Goal: Task Accomplishment & Management: Manage account settings

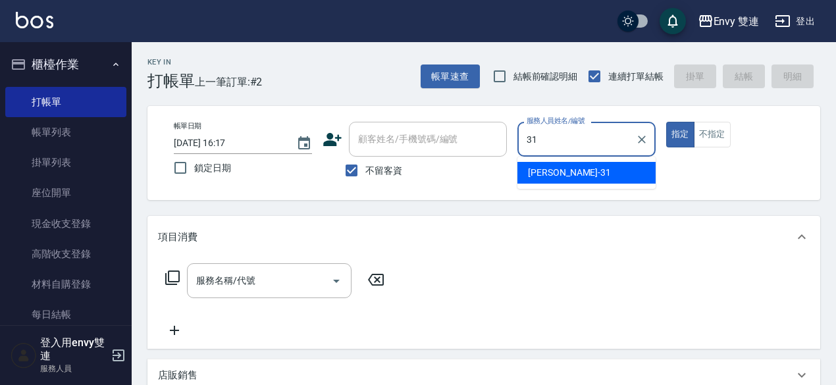
type input "31"
click at [57, 85] on ul "打帳單 帳單列表 掛單列表 座位開單 現金收支登錄 高階收支登錄 材料自購登錄 每日結帳 排班表 掃碼打卡" at bounding box center [65, 239] width 121 height 315
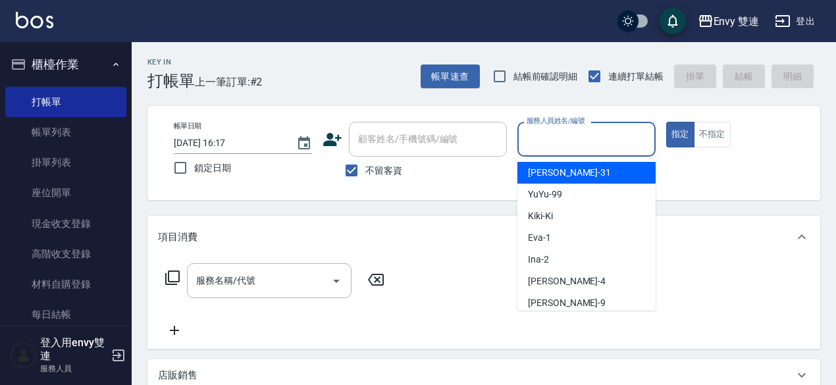
click at [544, 149] on input "服務人員姓名/編號" at bounding box center [586, 139] width 126 height 23
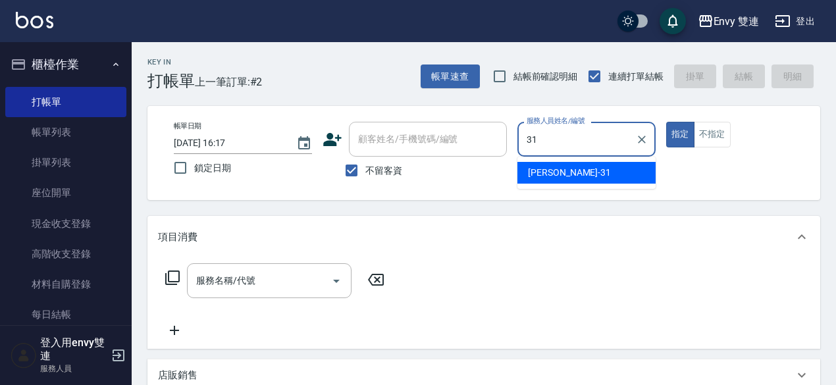
type input "Lina-31"
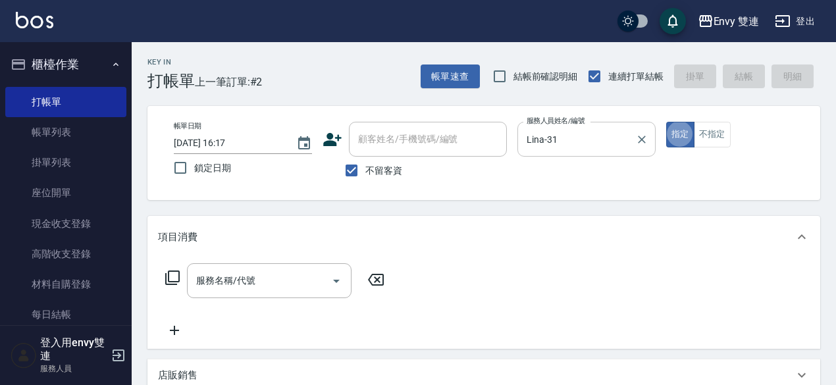
type button "true"
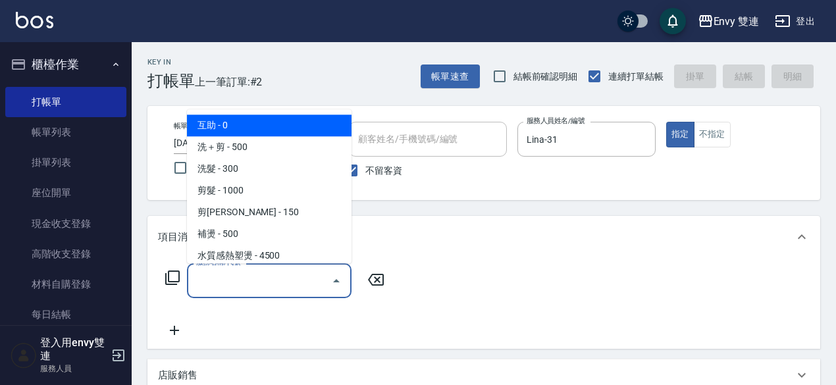
click at [230, 281] on input "服務名稱/代號" at bounding box center [259, 280] width 133 height 23
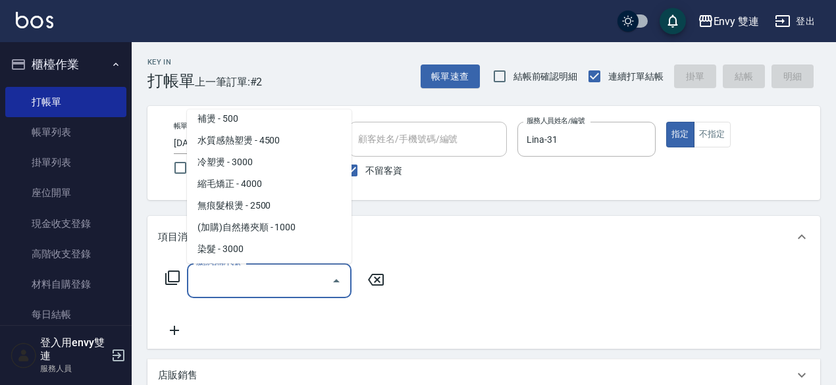
scroll to position [116, 0]
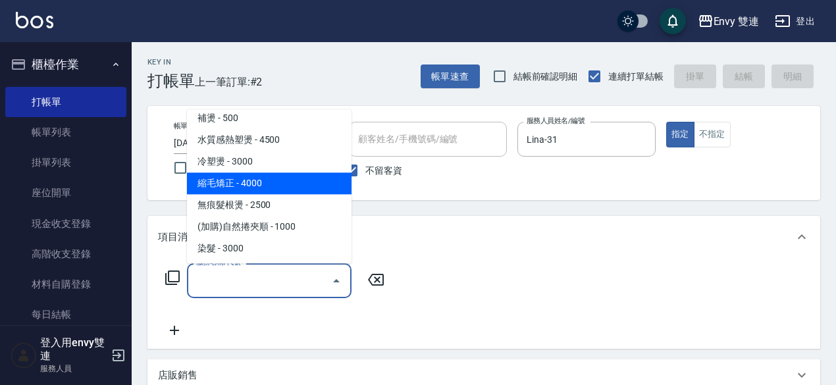
click at [237, 180] on span "縮毛矯正 - 4000" at bounding box center [269, 183] width 165 height 22
type input "縮毛矯正 (304)"
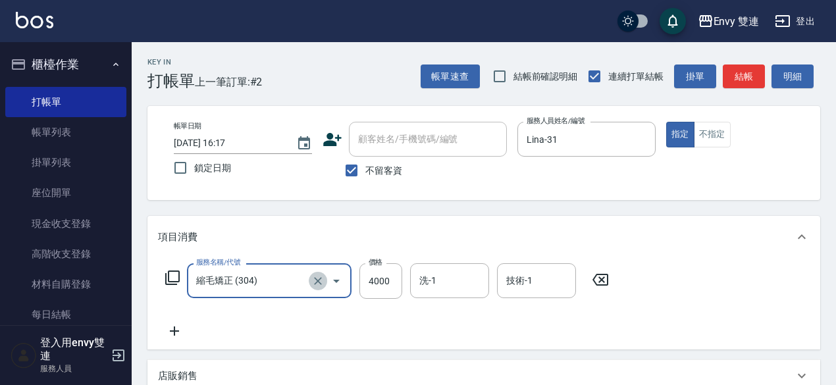
click at [315, 272] on button "Clear" at bounding box center [318, 281] width 18 height 18
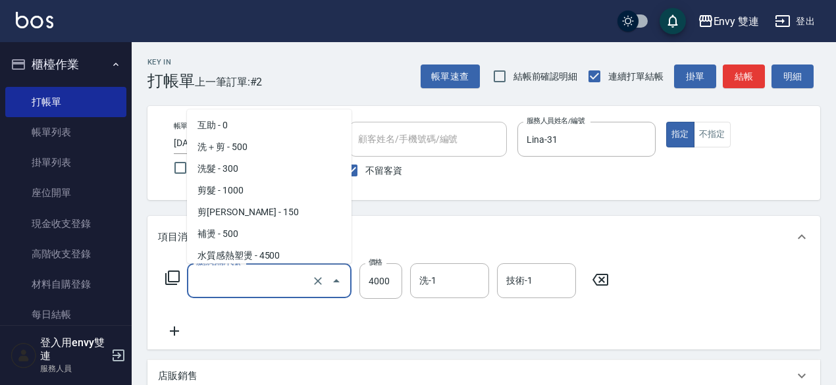
click at [259, 281] on input "服務名稱/代號" at bounding box center [251, 280] width 116 height 23
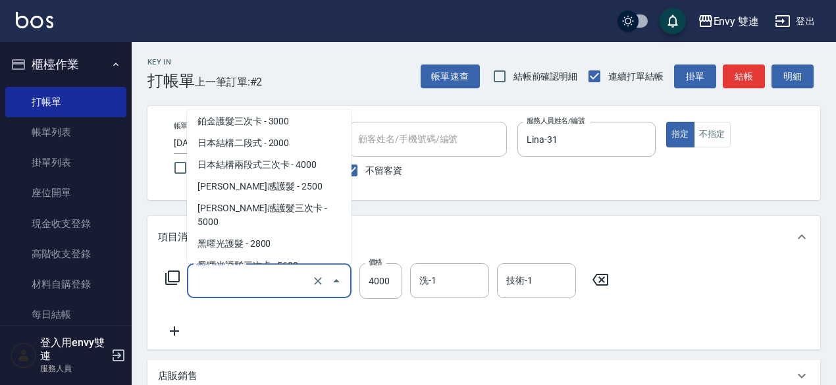
scroll to position [288, 0]
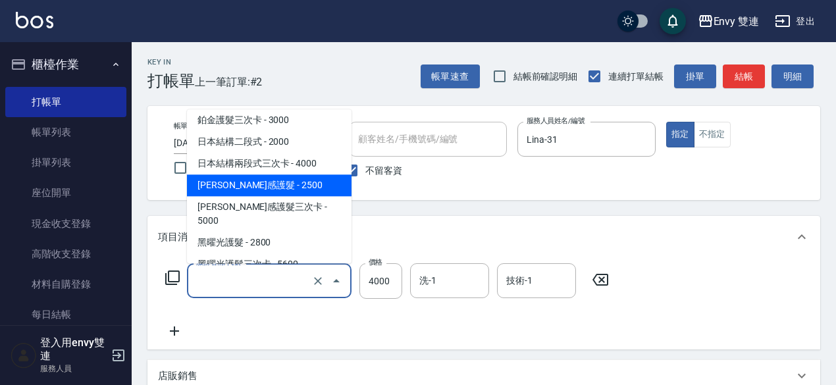
click at [242, 185] on span "凡洛絲光感護髮 - 2500" at bounding box center [269, 185] width 165 height 22
type input "凡洛絲光感護髮(505)"
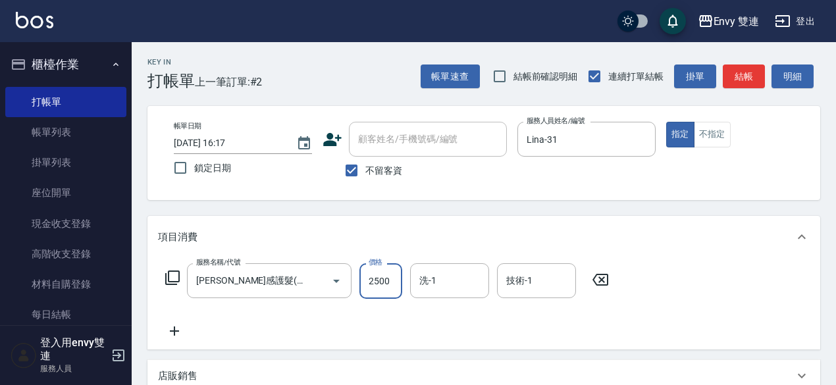
click at [393, 267] on input "2500" at bounding box center [380, 281] width 43 height 36
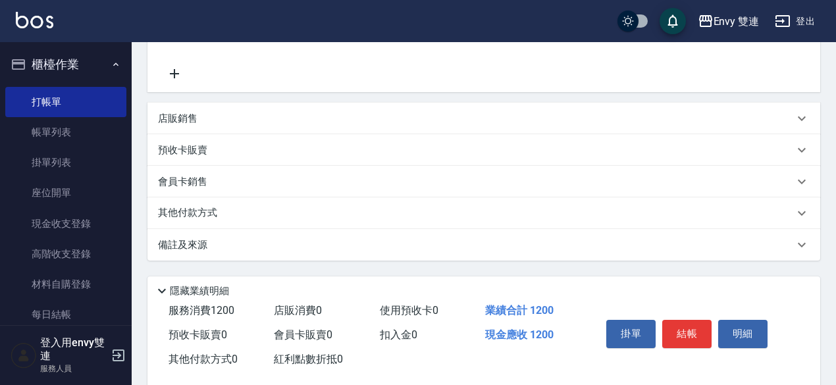
scroll to position [280, 0]
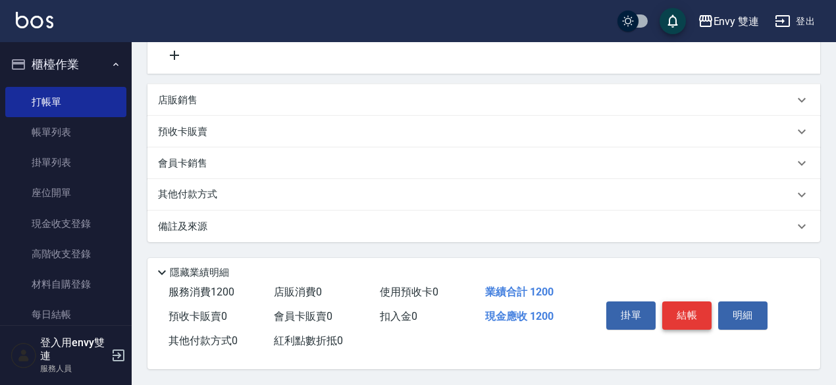
type input "1200"
click at [692, 301] on button "結帳" at bounding box center [686, 315] width 49 height 28
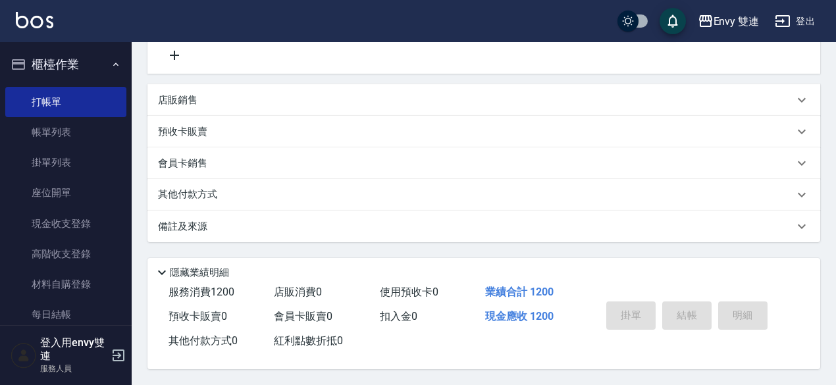
type input "2025/08/12 18:52"
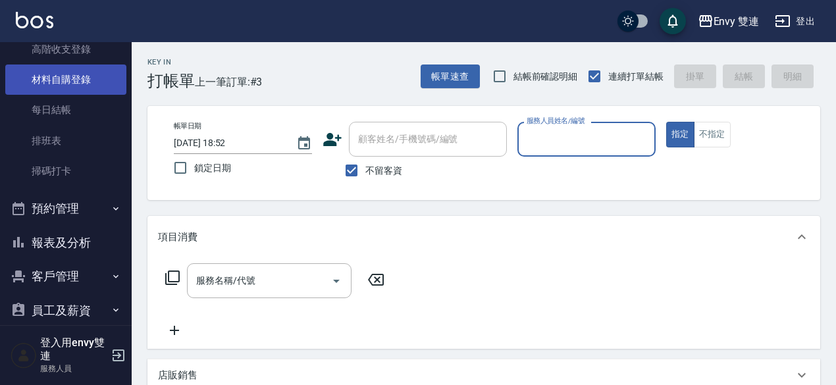
scroll to position [211, 0]
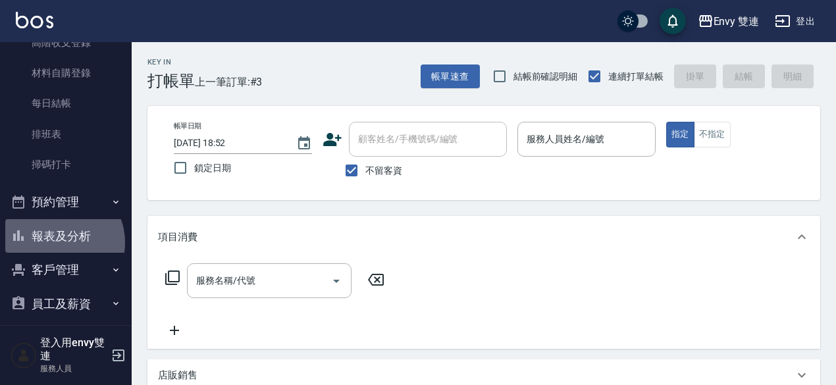
click at [59, 242] on button "報表及分析" at bounding box center [65, 236] width 121 height 34
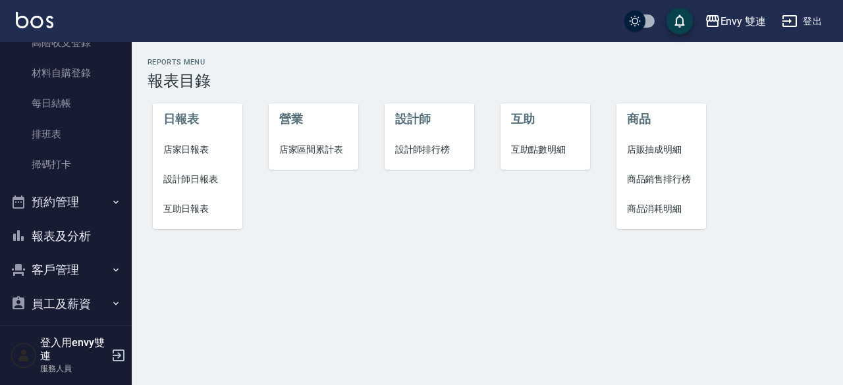
click at [196, 176] on span "設計師日報表" at bounding box center [197, 179] width 69 height 14
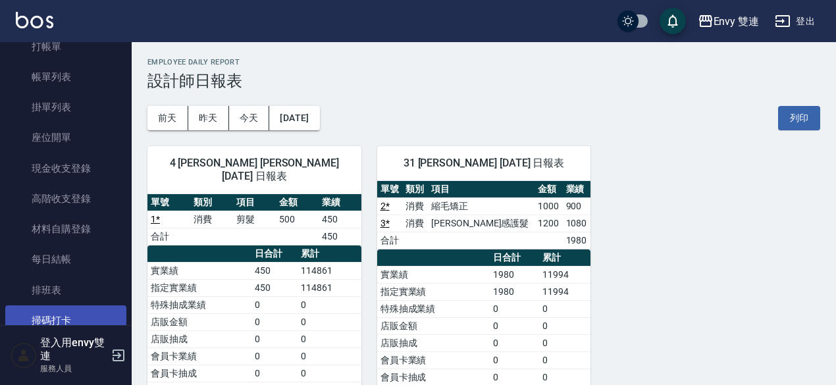
scroll to position [50, 0]
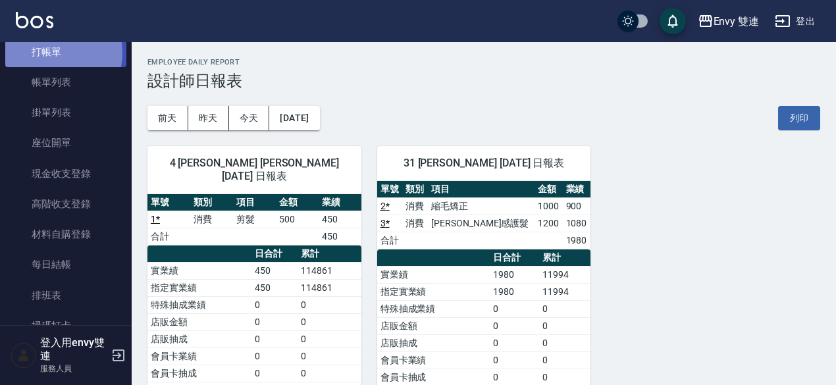
click at [53, 53] on link "打帳單" at bounding box center [65, 52] width 121 height 30
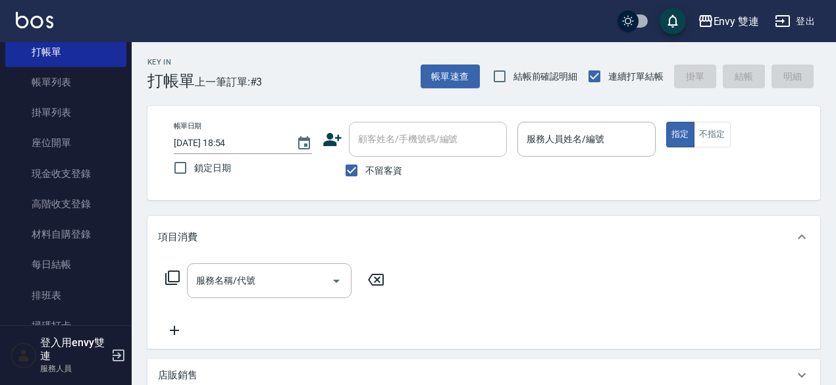
click at [403, 169] on div "不留客資" at bounding box center [415, 171] width 184 height 28
click at [395, 169] on span "不留客資" at bounding box center [383, 171] width 37 height 14
click at [365, 169] on input "不留客資" at bounding box center [352, 171] width 28 height 28
checkbox input "false"
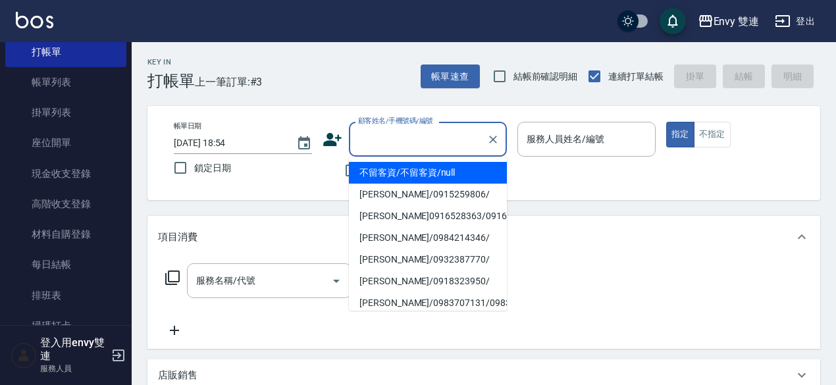
drag, startPoint x: 409, startPoint y: 142, endPoint x: 394, endPoint y: 140, distance: 15.9
click at [394, 140] on input "顧客姓名/手機號碼/編號" at bounding box center [418, 139] width 126 height 23
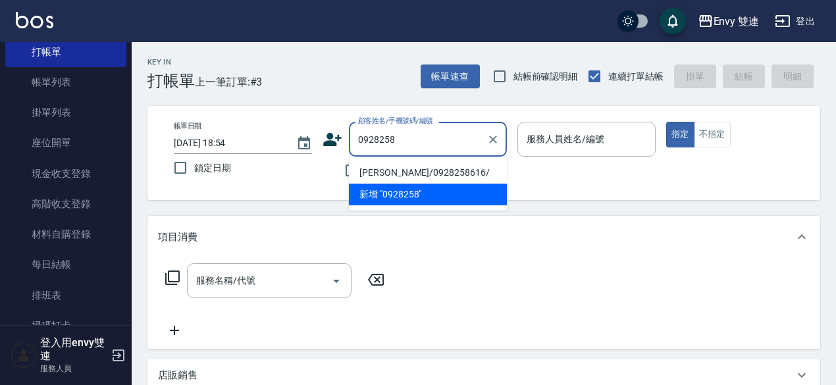
click at [393, 173] on li "劉凱翔/0928258616/" at bounding box center [428, 173] width 158 height 22
type input "劉凱翔/0928258616/"
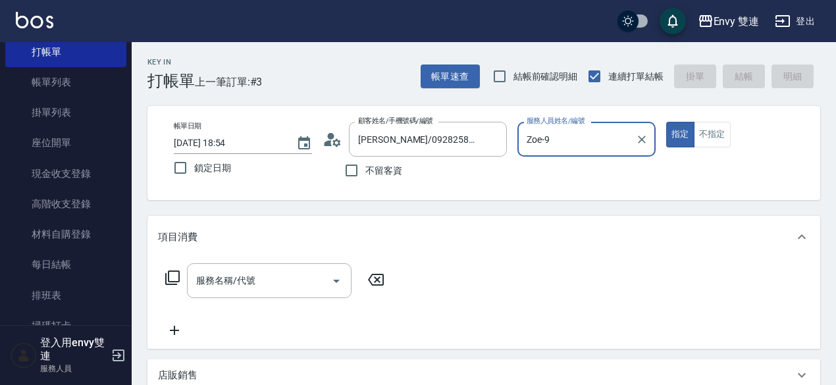
type input "Zoe-9"
click at [278, 269] on div "服務名稱/代號" at bounding box center [269, 280] width 165 height 35
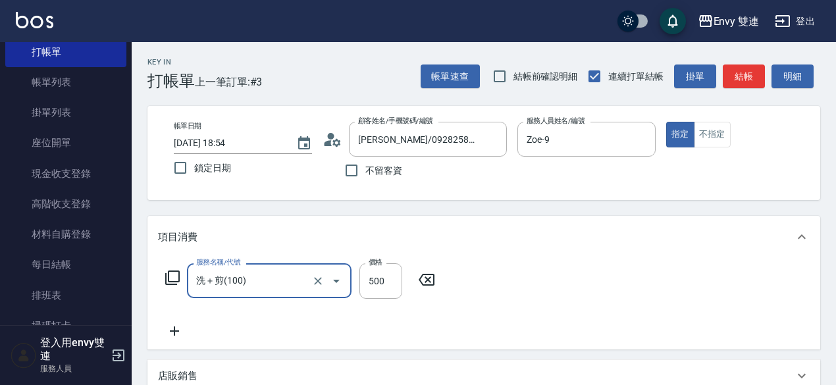
type input "洗＋剪(100)"
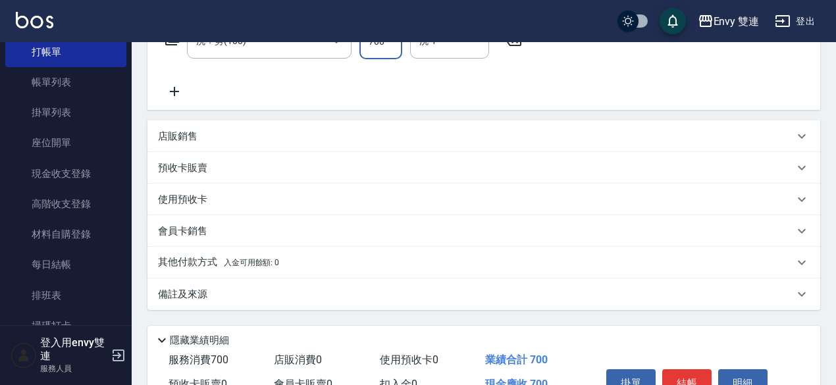
scroll to position [312, 0]
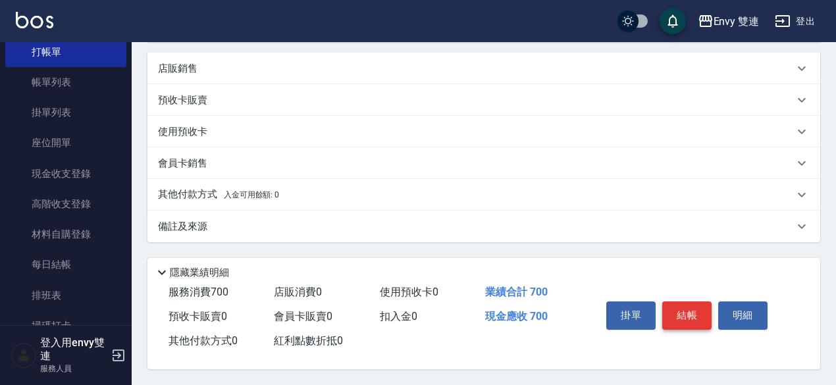
type input "700"
click at [681, 319] on button "結帳" at bounding box center [686, 315] width 49 height 28
type input "2025/08/12 18:56"
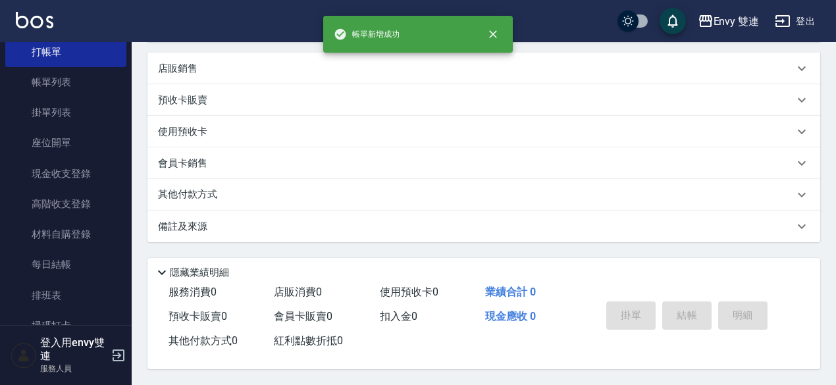
scroll to position [0, 0]
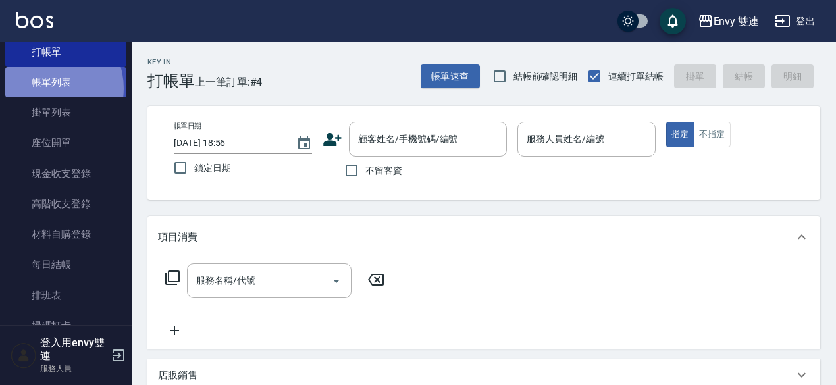
click at [49, 88] on link "帳單列表" at bounding box center [65, 82] width 121 height 30
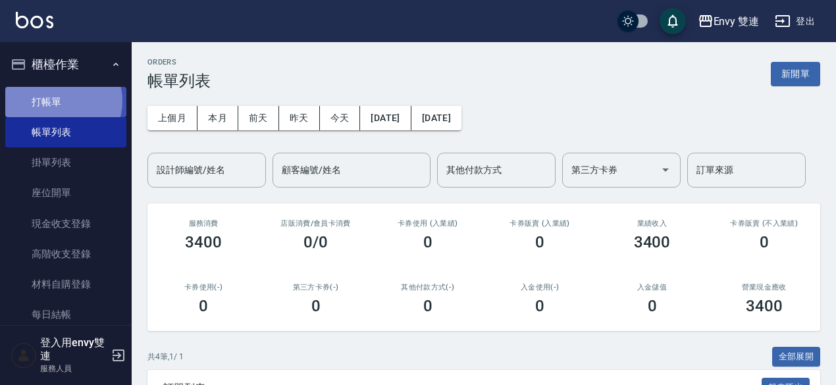
click at [62, 101] on link "打帳單" at bounding box center [65, 102] width 121 height 30
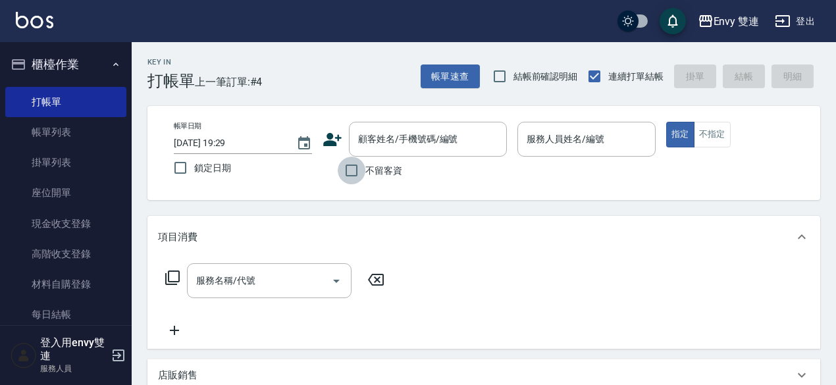
click at [354, 169] on input "不留客資" at bounding box center [352, 171] width 28 height 28
checkbox input "true"
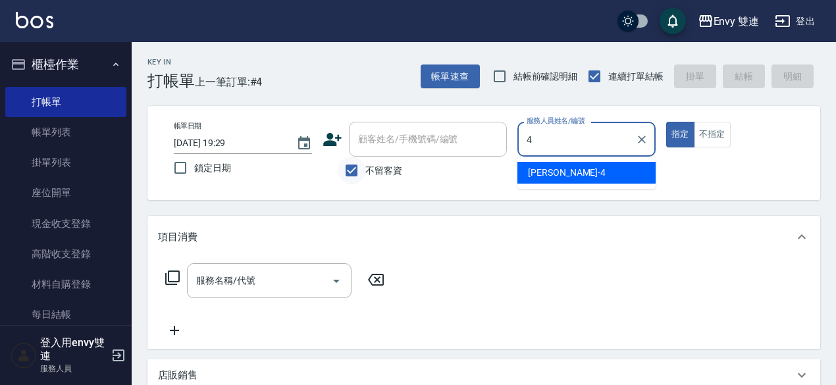
type input "Allan-4"
type button "true"
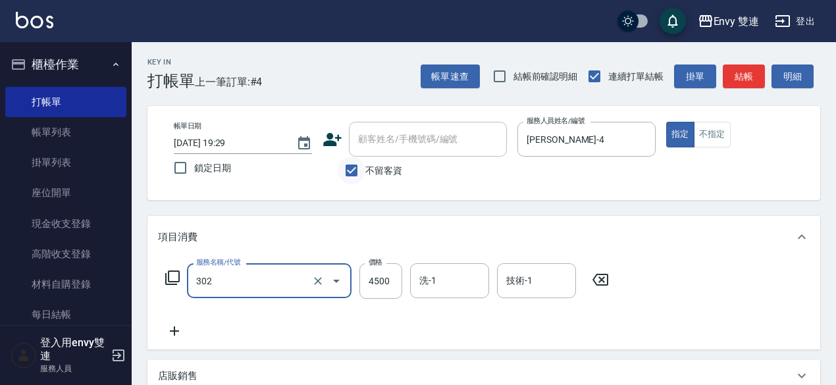
type input "水質感熱塑燙(302)"
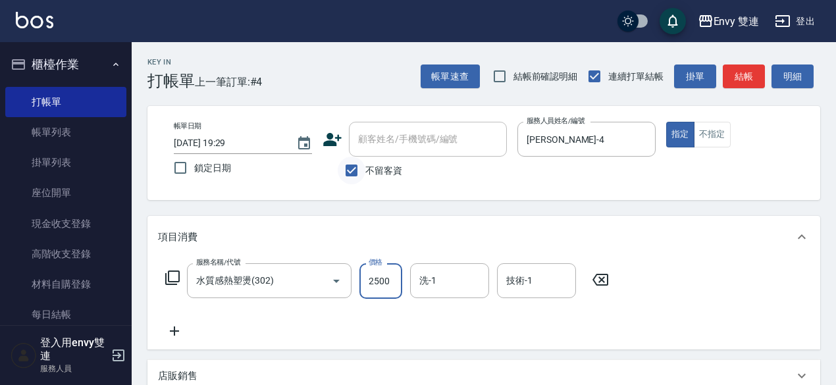
type input "2500"
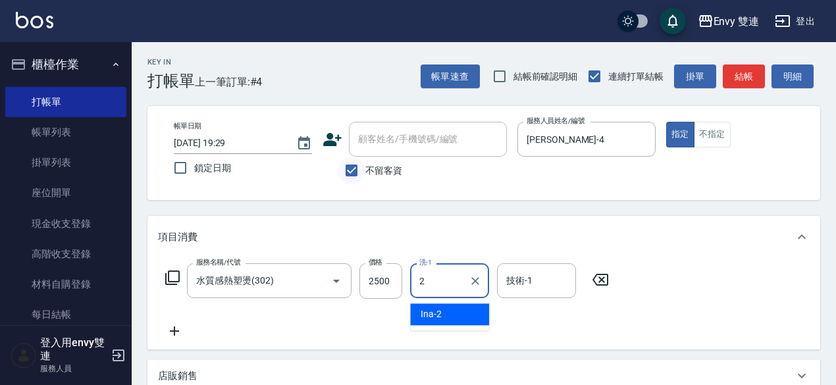
type input "Ina-2"
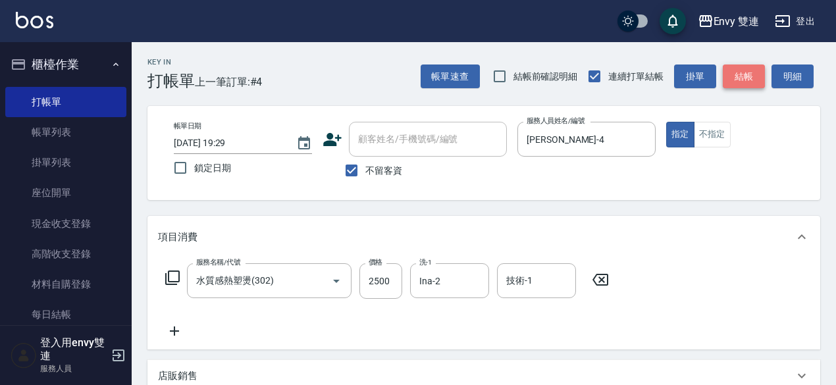
click at [754, 78] on button "結帳" at bounding box center [744, 77] width 42 height 24
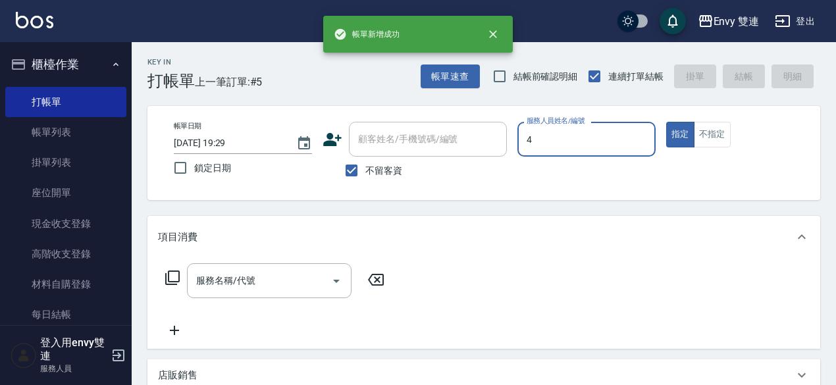
type input "Allan-4"
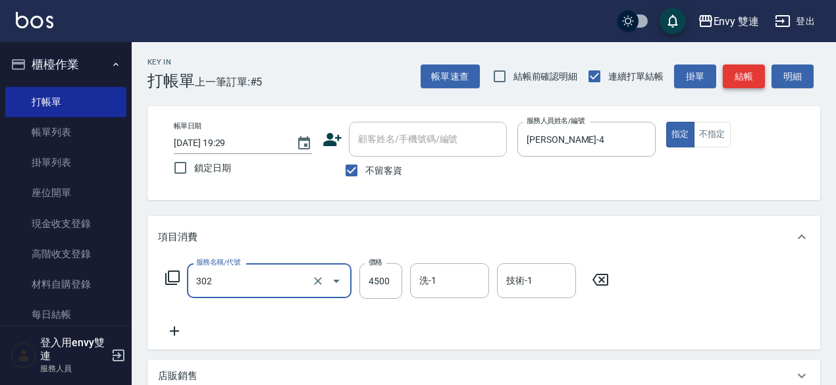
type input "水質感熱塑燙(302)"
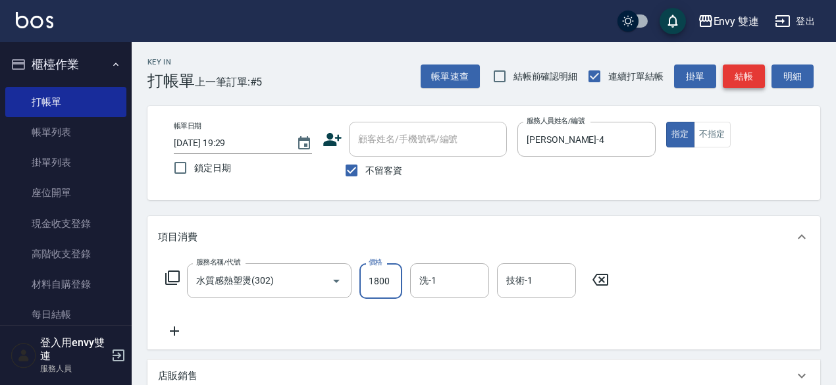
type input "1800"
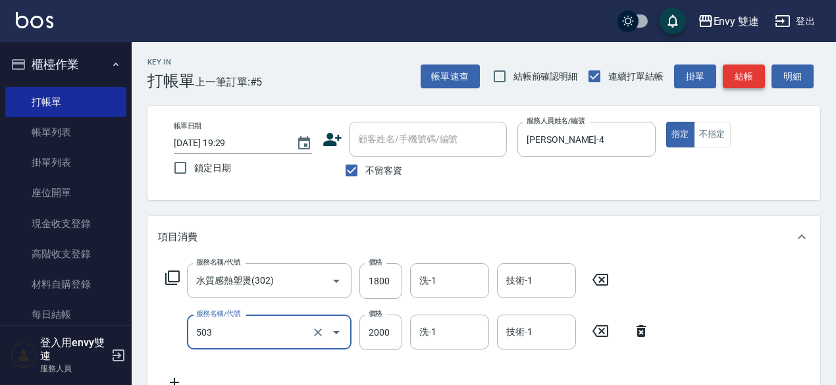
type input "日本結構二段式(503)"
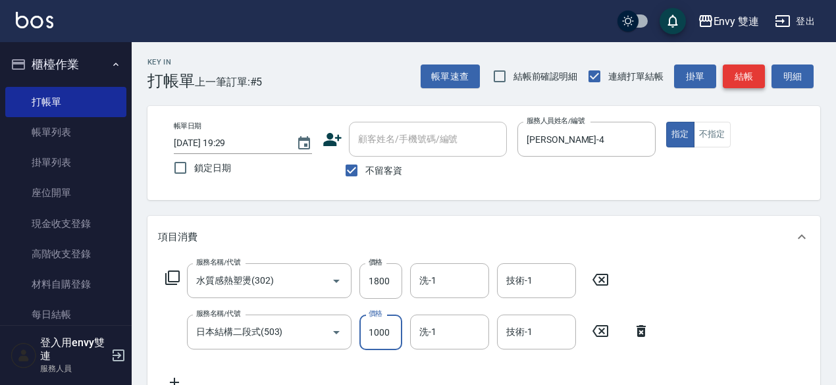
type input "1000"
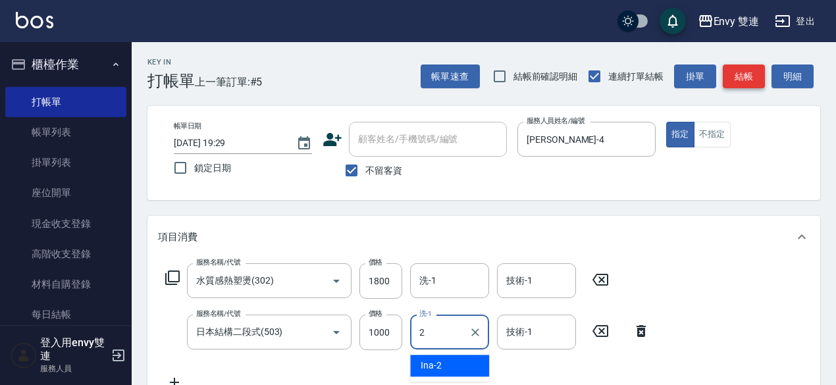
type input "Ina-2"
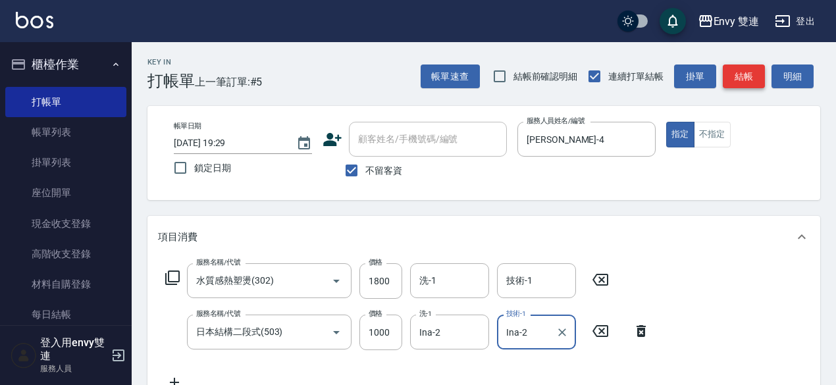
type input "Ina-2"
click at [741, 74] on button "結帳" at bounding box center [744, 77] width 42 height 24
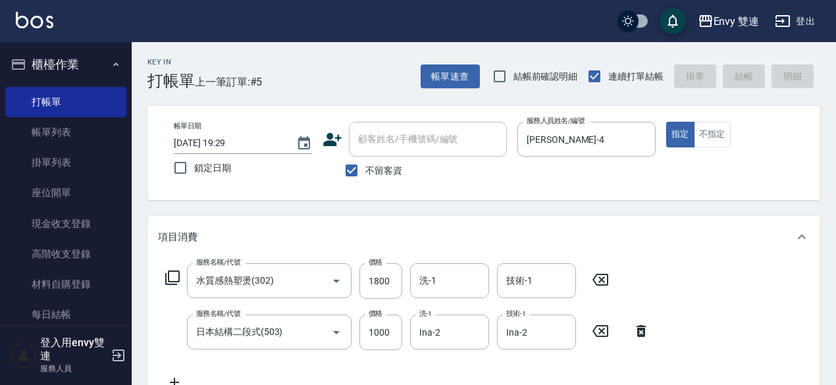
type input "2025/08/12 19:30"
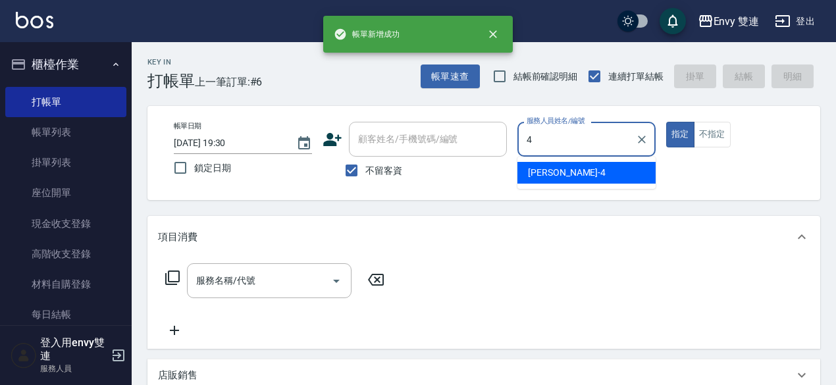
type input "Allan-4"
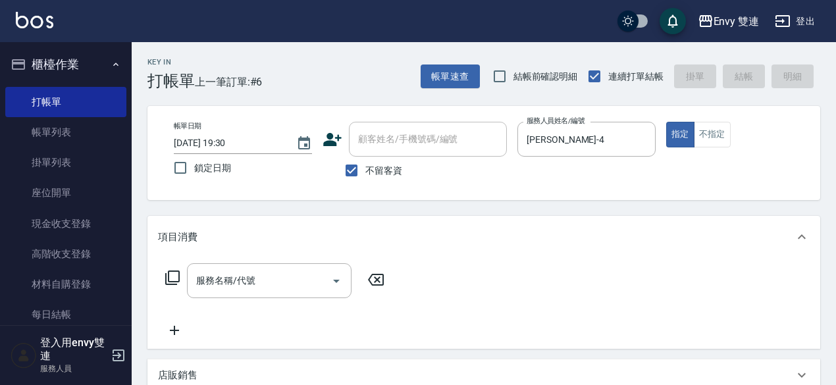
click at [741, 74] on div "帳單速查 結帳前確認明細 連續打單結帳 掛單 結帳 明細" at bounding box center [621, 77] width 400 height 28
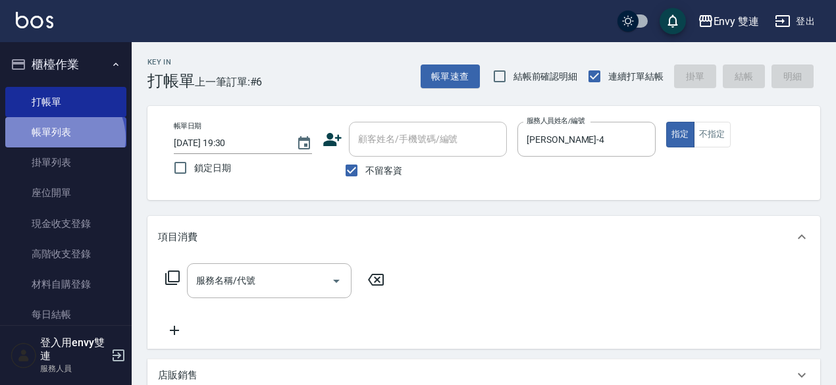
click at [63, 138] on link "帳單列表" at bounding box center [65, 132] width 121 height 30
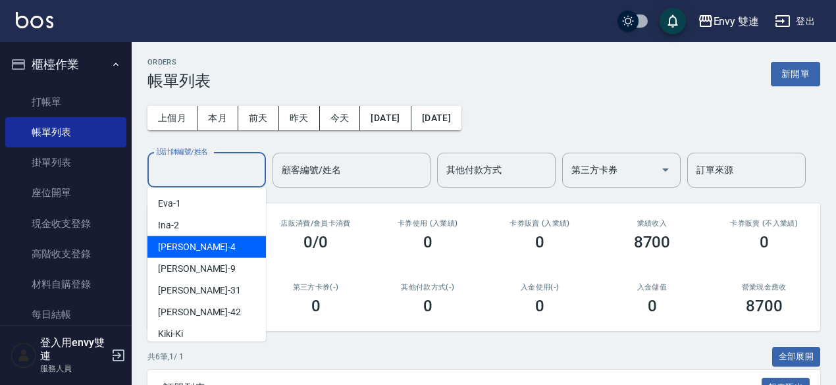
drag, startPoint x: 216, startPoint y: 172, endPoint x: 210, endPoint y: 251, distance: 78.6
click at [210, 251] on body "Envy 雙連 登出 櫃檯作業 打帳單 帳單列表 掛單列表 座位開單 現金收支登錄 高階收支登錄 材料自購登錄 每日結帳 排班表 掃碼打卡 預約管理 預約管理…" at bounding box center [418, 339] width 836 height 679
click at [210, 251] on div "Allan -4" at bounding box center [206, 247] width 118 height 22
type input "Allan-4"
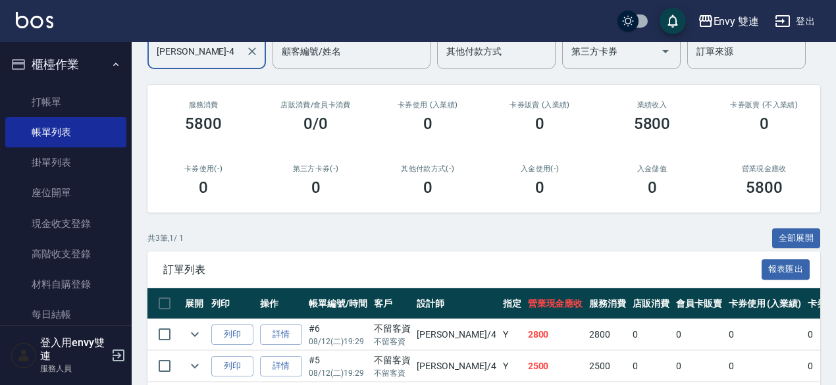
scroll to position [207, 0]
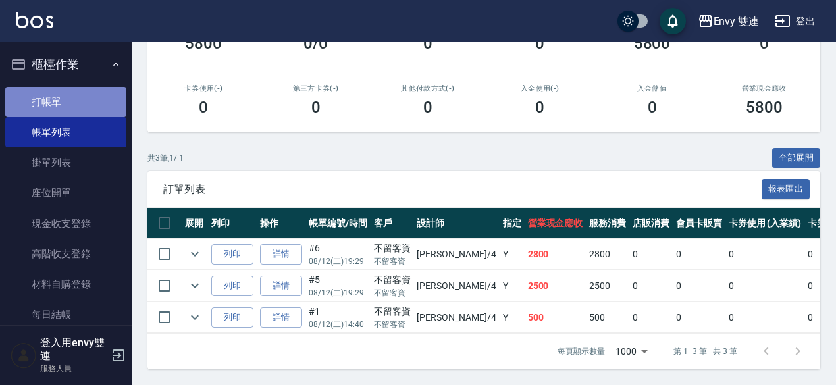
click at [80, 97] on link "打帳單" at bounding box center [65, 102] width 121 height 30
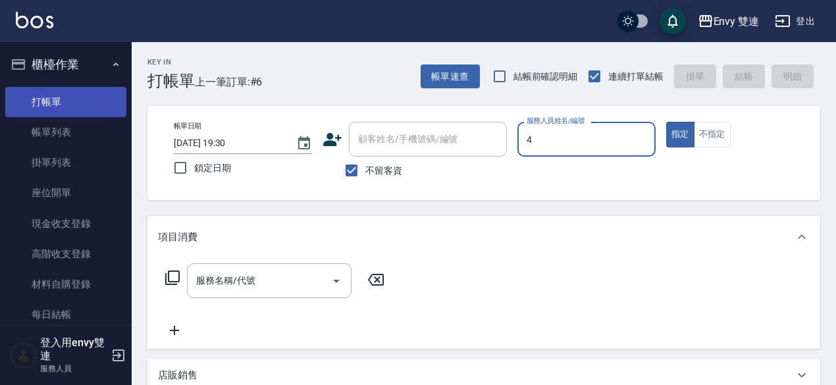
type input "Allan-4"
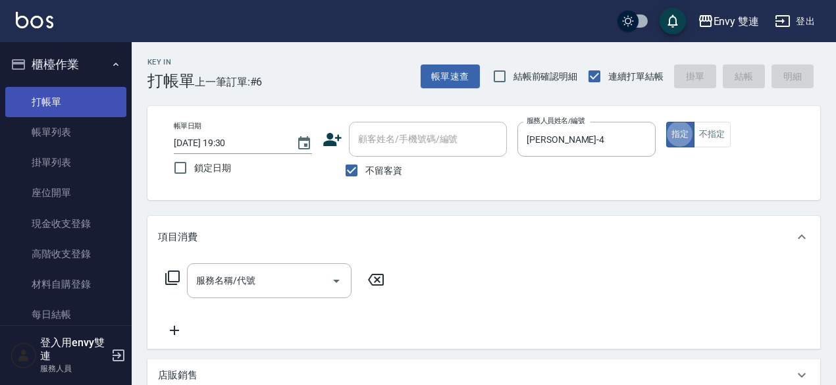
type button "true"
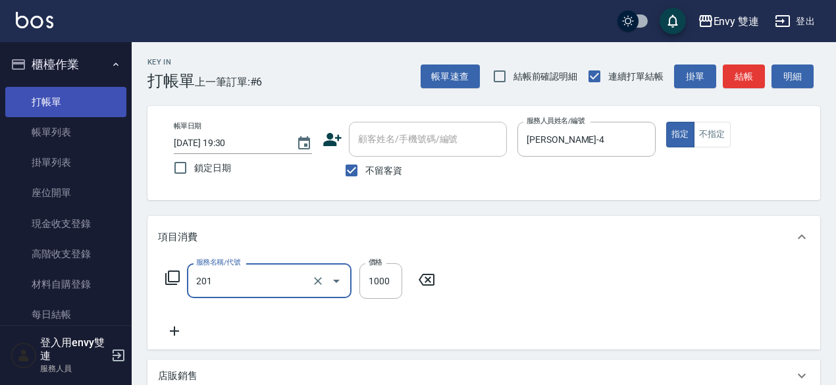
type input "剪髮(201)"
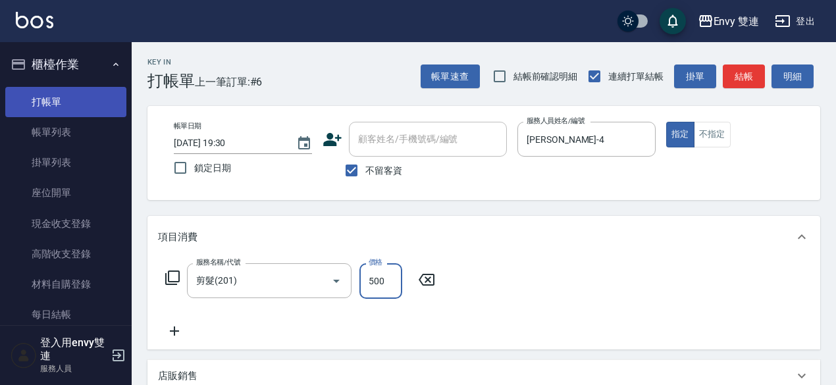
type input "500"
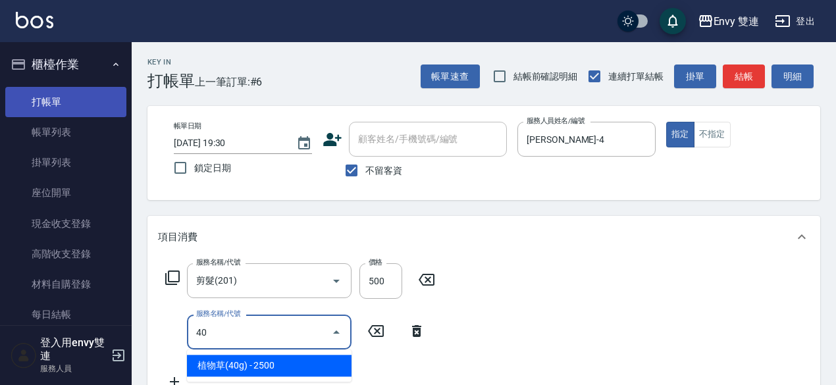
type input "4"
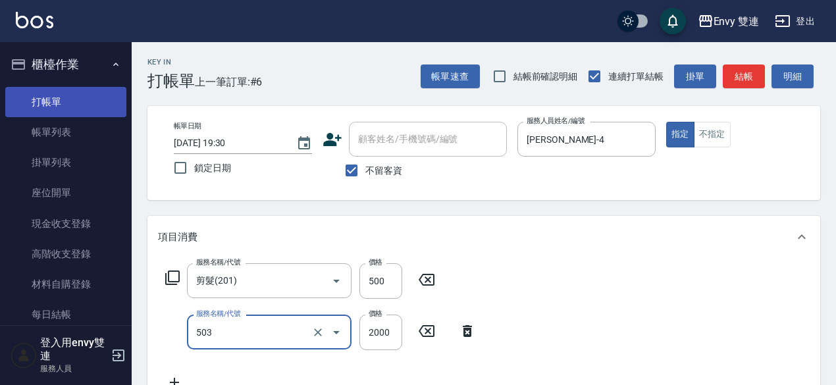
type input "日本結構二段式(503)"
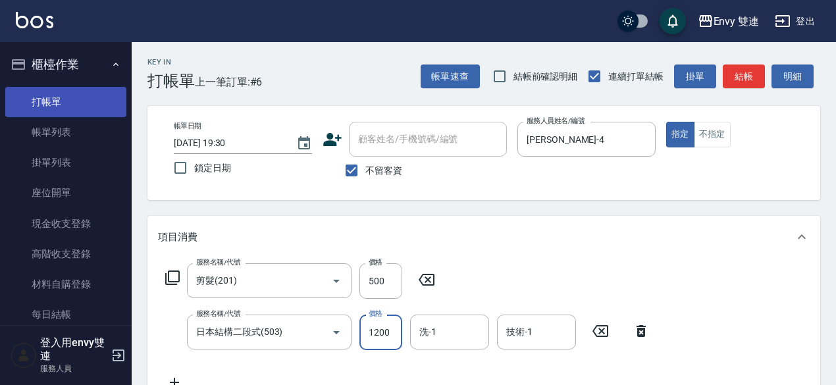
type input "1200"
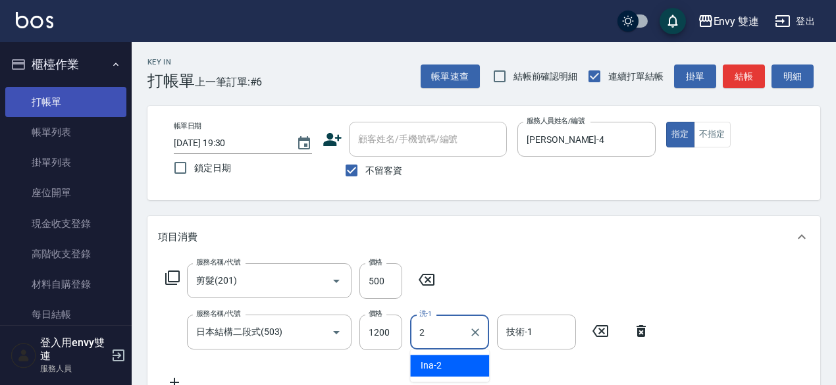
type input "Ina-2"
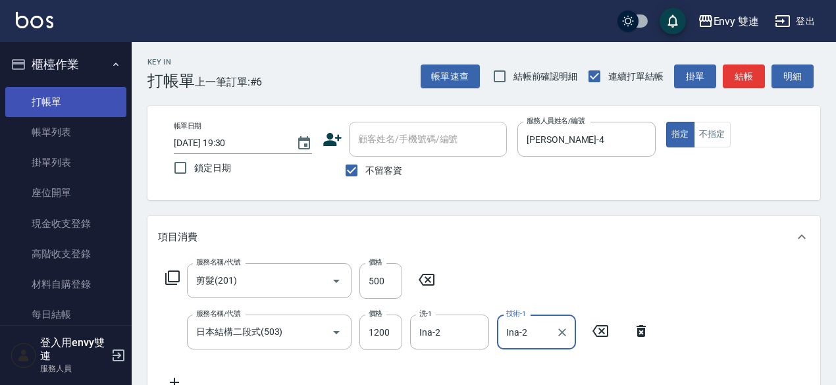
type input "Ina-2"
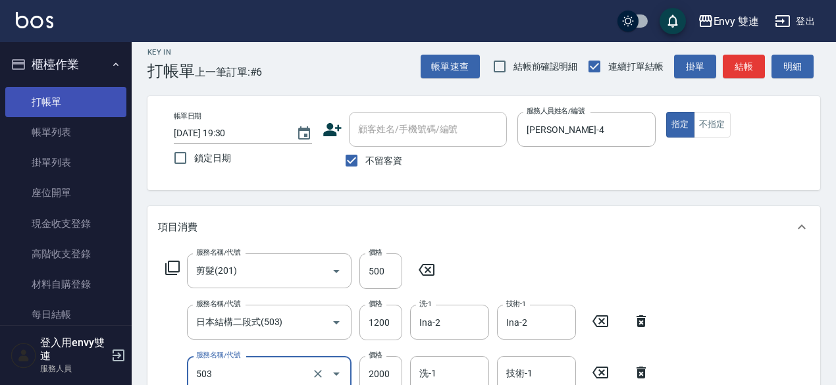
type input "日本結構二段式(503)"
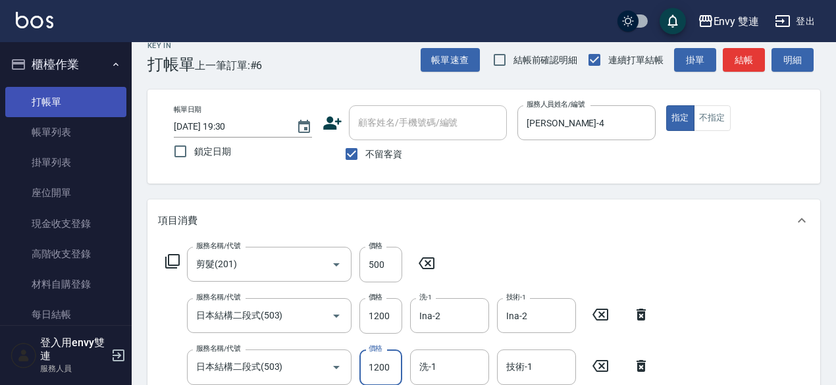
type input "1200"
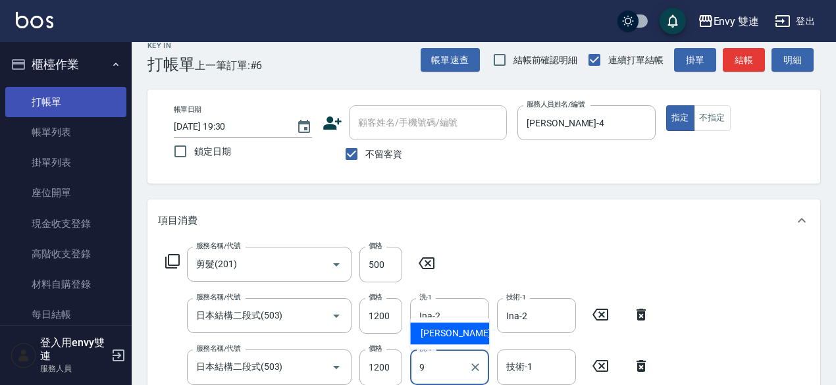
type input "Zoe-9"
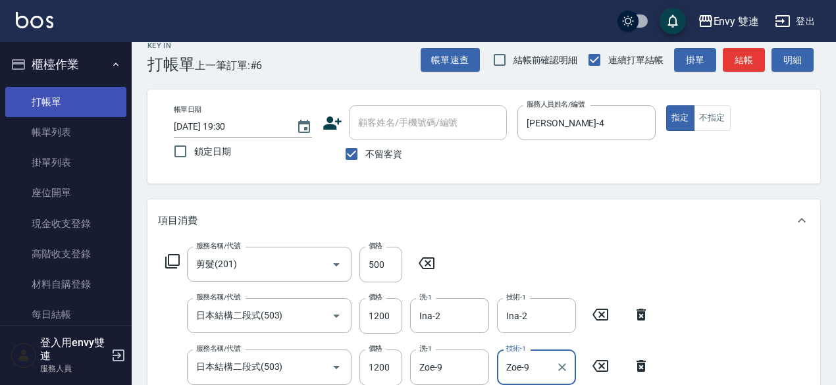
type input "Zoe-9"
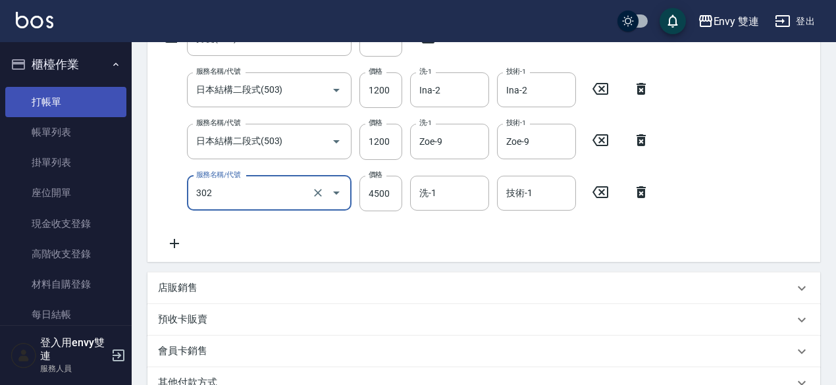
type input "水質感熱塑燙(302)"
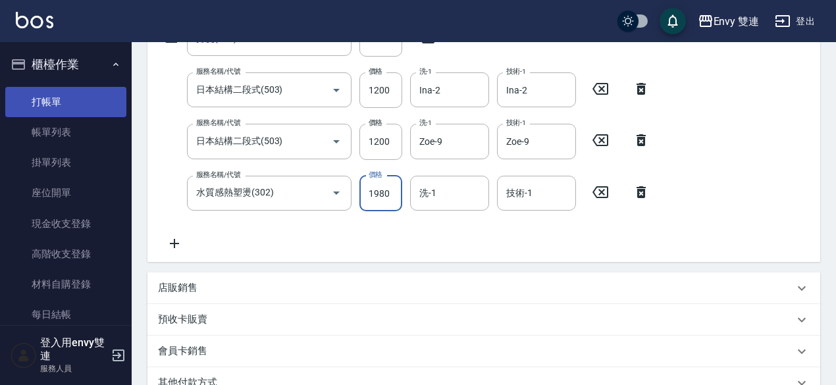
type input "1980"
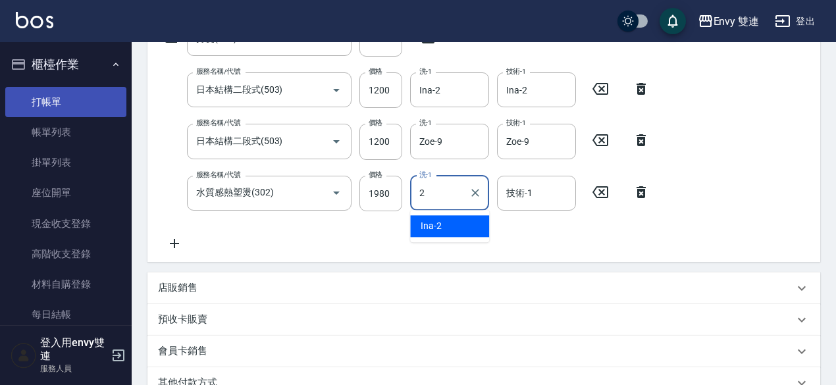
type input "Ina-2"
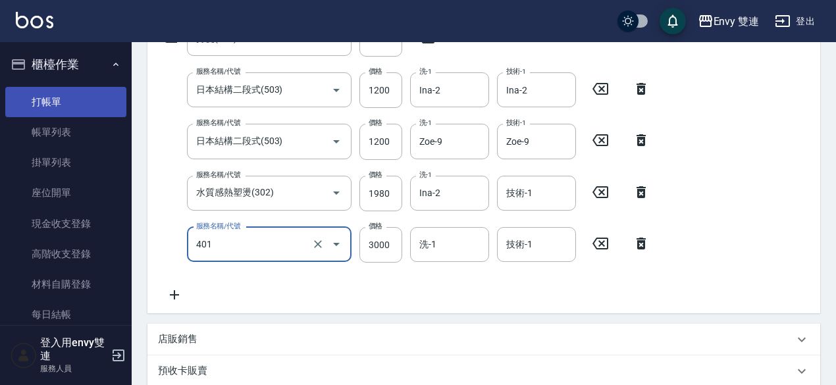
type input "染髮(401)"
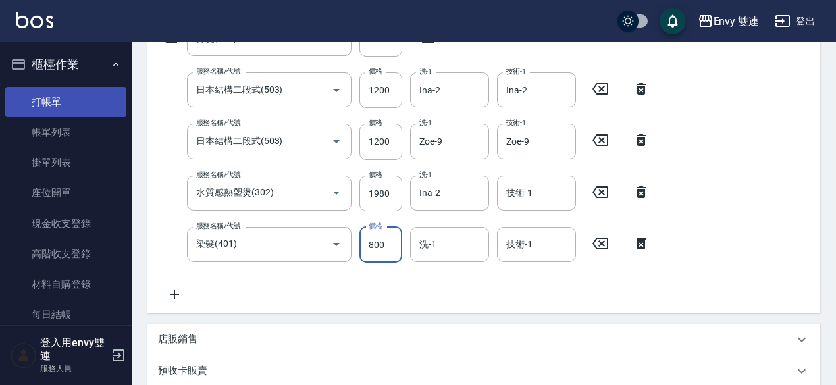
type input "800"
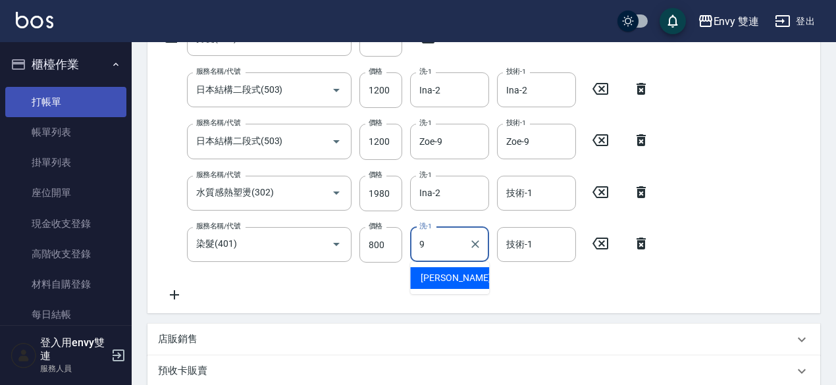
type input "Zoe-9"
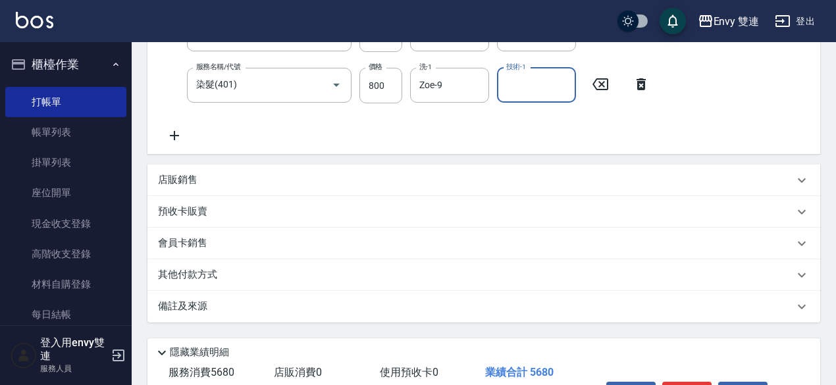
scroll to position [486, 0]
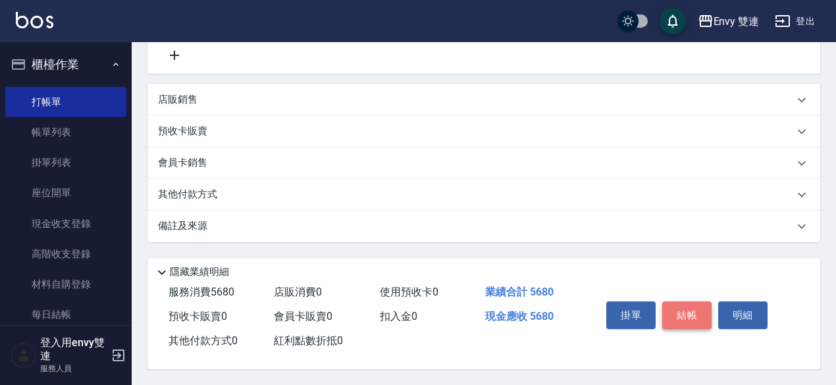
click at [690, 309] on button "結帳" at bounding box center [686, 315] width 49 height 28
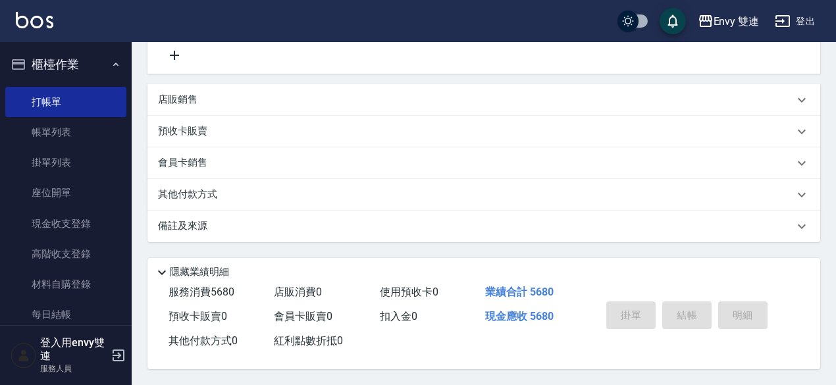
type input "2025/08/12 19:32"
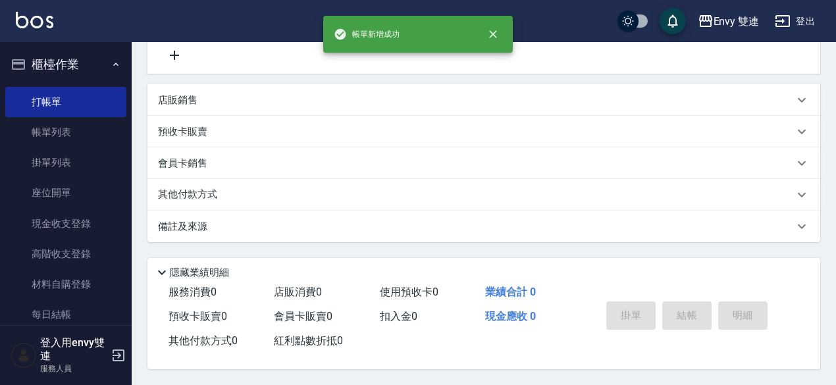
scroll to position [0, 0]
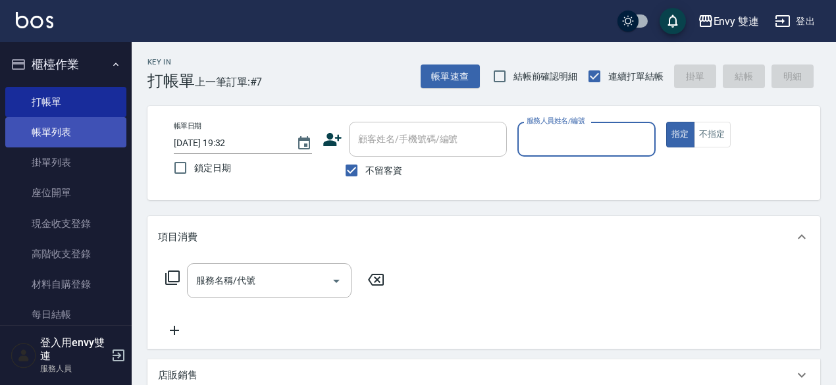
click at [77, 141] on link "帳單列表" at bounding box center [65, 132] width 121 height 30
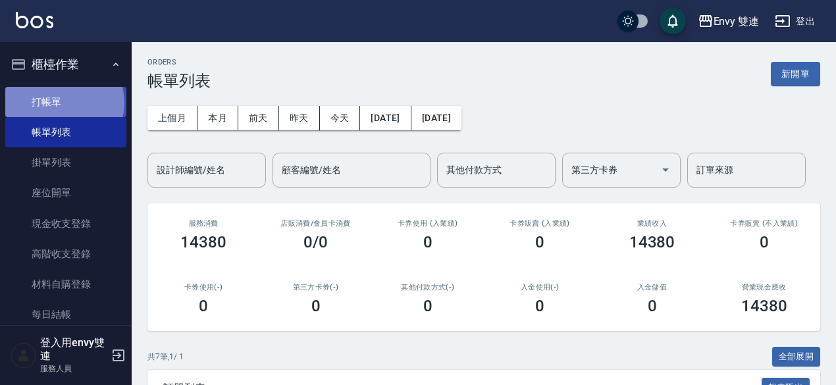
click at [63, 103] on link "打帳單" at bounding box center [65, 102] width 121 height 30
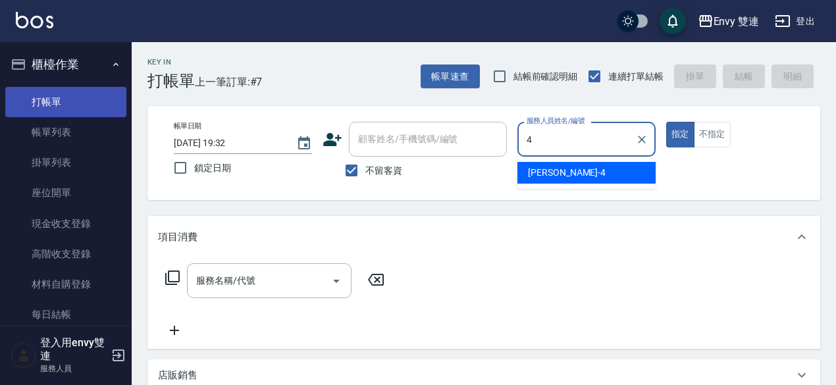
type input "Allan-4"
type button "true"
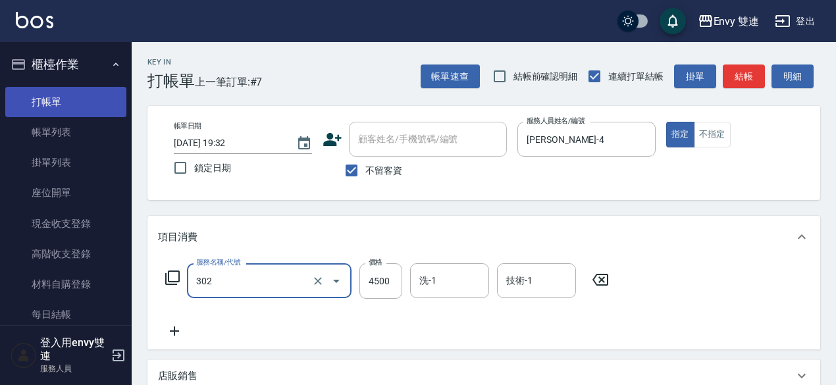
type input "水質感熱塑燙(302)"
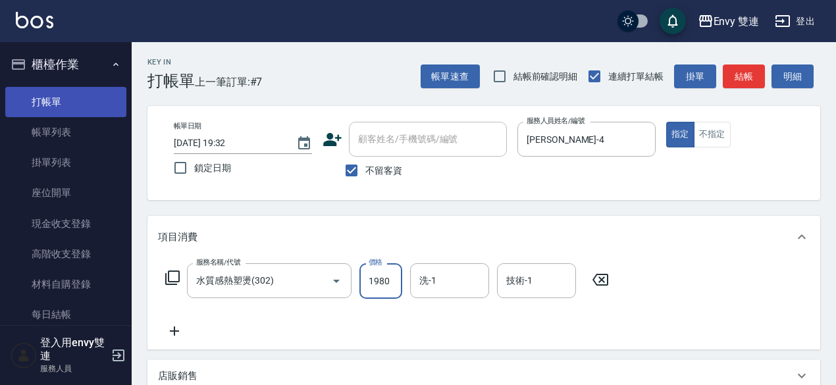
type input "1980"
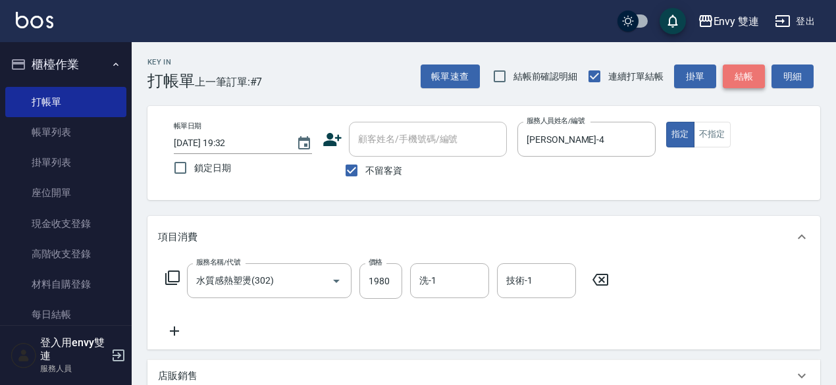
click at [748, 81] on button "結帳" at bounding box center [744, 77] width 42 height 24
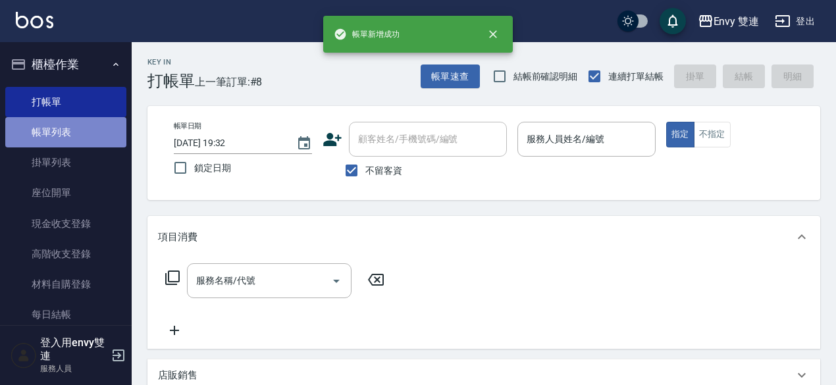
click at [67, 130] on link "帳單列表" at bounding box center [65, 132] width 121 height 30
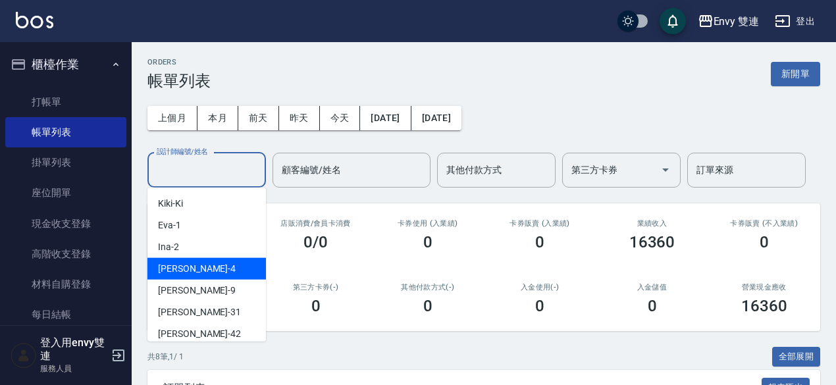
drag, startPoint x: 201, startPoint y: 172, endPoint x: 211, endPoint y: 259, distance: 86.7
click at [211, 259] on body "Envy 雙連 登出 櫃檯作業 打帳單 帳單列表 掛單列表 座位開單 現金收支登錄 高階收支登錄 材料自購登錄 每日結帳 排班表 掃碼打卡 預約管理 預約管理…" at bounding box center [418, 371] width 836 height 742
click at [211, 259] on div "Allan -4" at bounding box center [206, 269] width 118 height 22
type input "Allan-4"
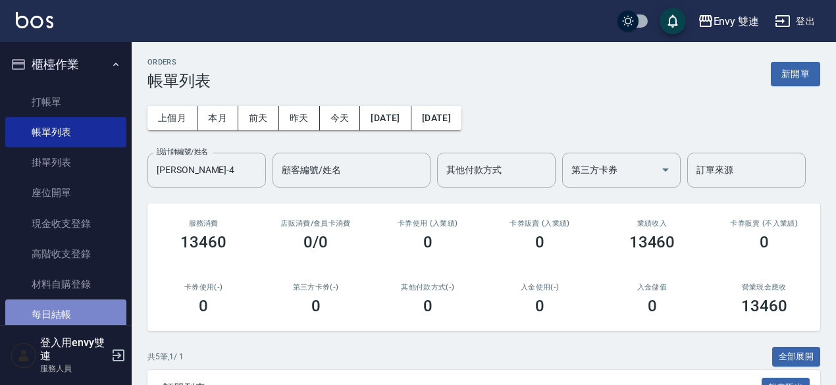
click at [84, 313] on link "每日結帳" at bounding box center [65, 314] width 121 height 30
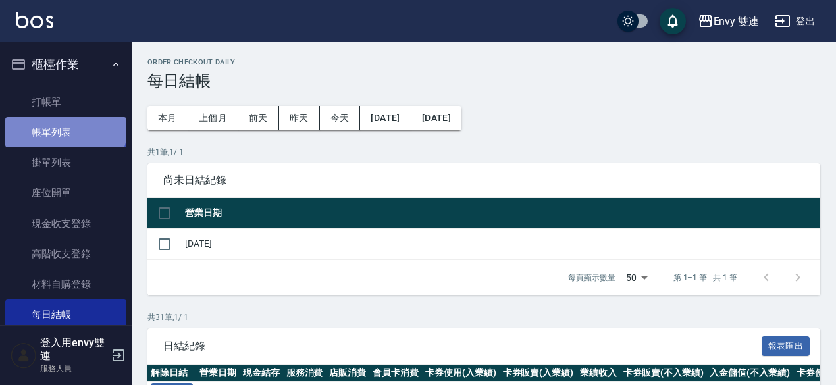
click at [65, 127] on link "帳單列表" at bounding box center [65, 132] width 121 height 30
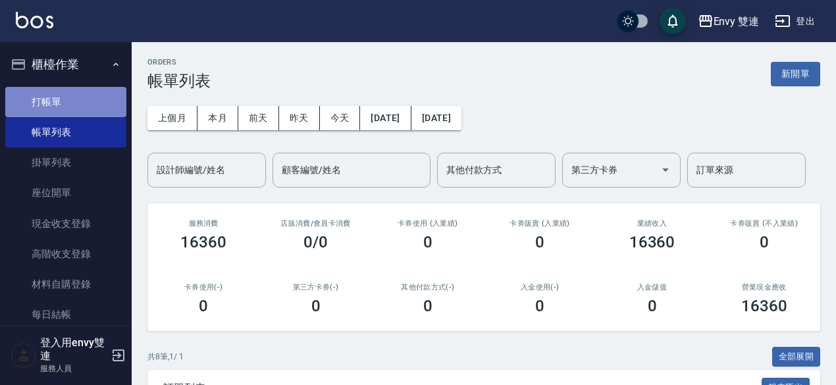
click at [82, 99] on link "打帳單" at bounding box center [65, 102] width 121 height 30
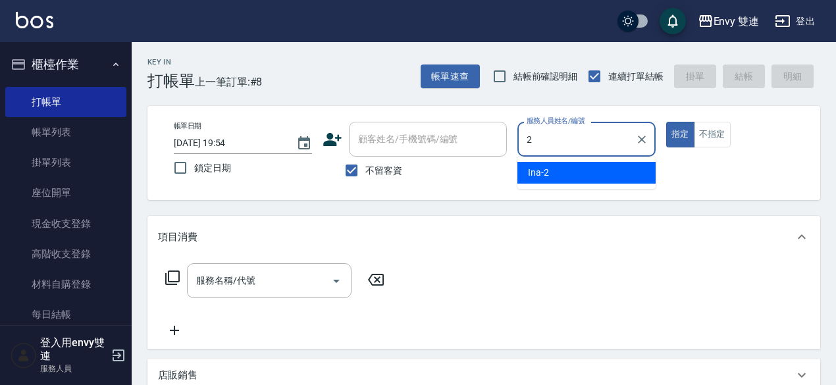
type input "Ina-2"
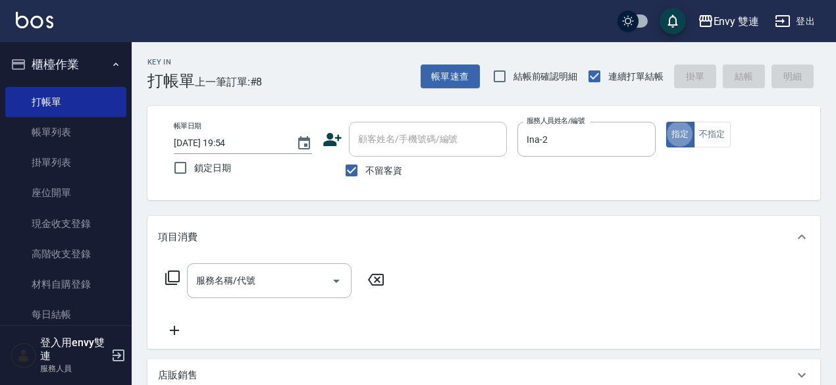
type button "true"
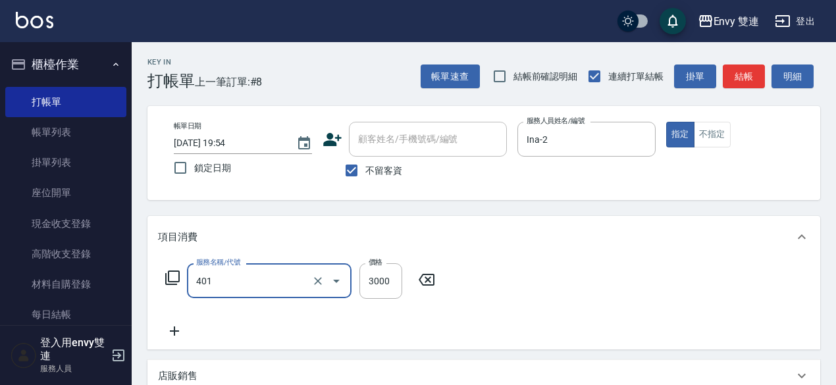
type input "染髮(401)"
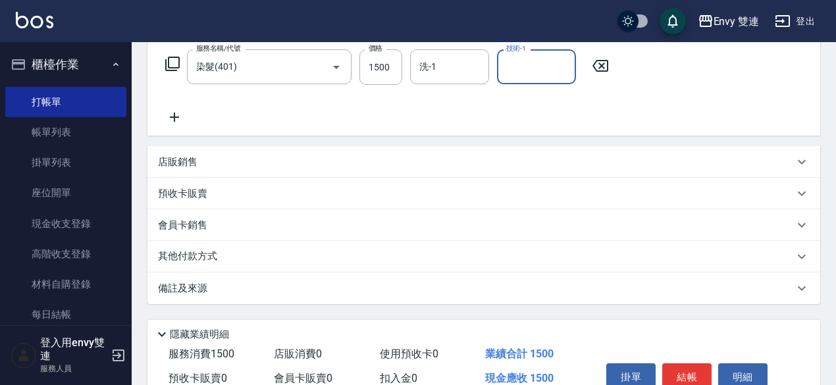
scroll to position [215, 0]
click at [489, 246] on div "其他付款方式" at bounding box center [483, 256] width 673 height 32
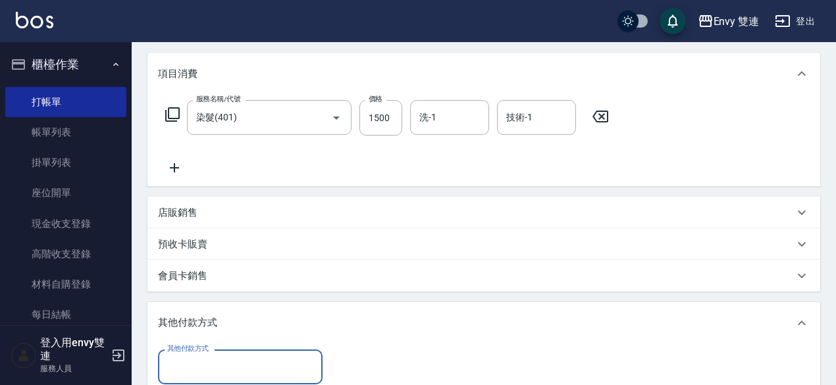
scroll to position [162, 0]
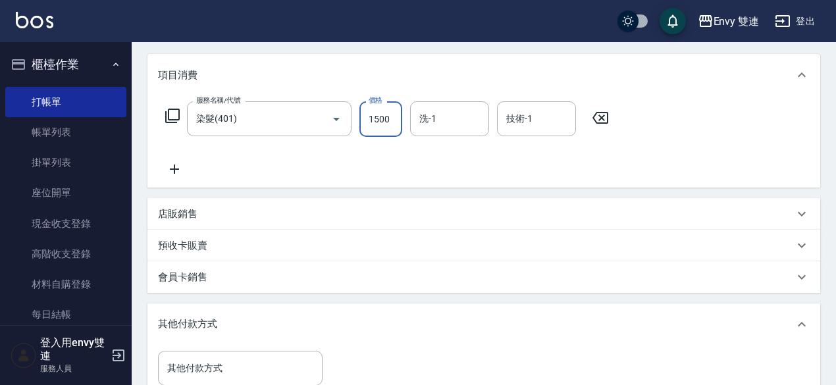
click at [391, 120] on input "1500" at bounding box center [380, 119] width 43 height 36
type input "1000"
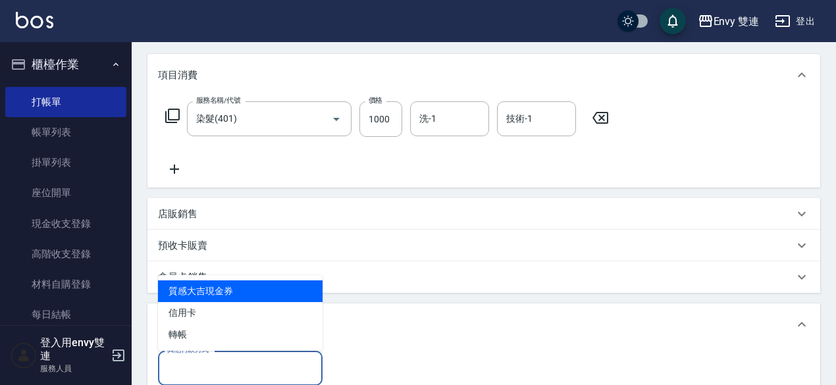
click at [275, 371] on input "其他付款方式" at bounding box center [240, 368] width 153 height 23
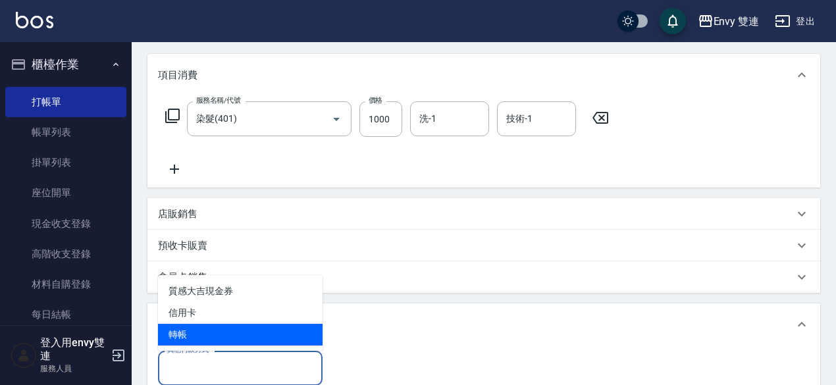
click at [277, 338] on span "轉帳" at bounding box center [240, 335] width 165 height 22
type input "轉帳"
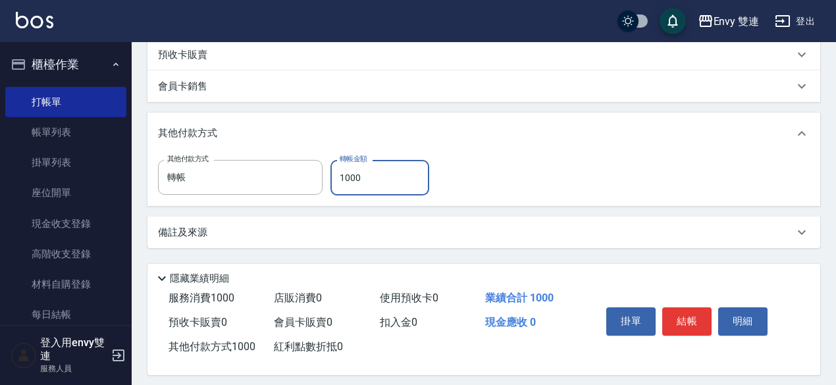
scroll to position [353, 0]
type input "1000"
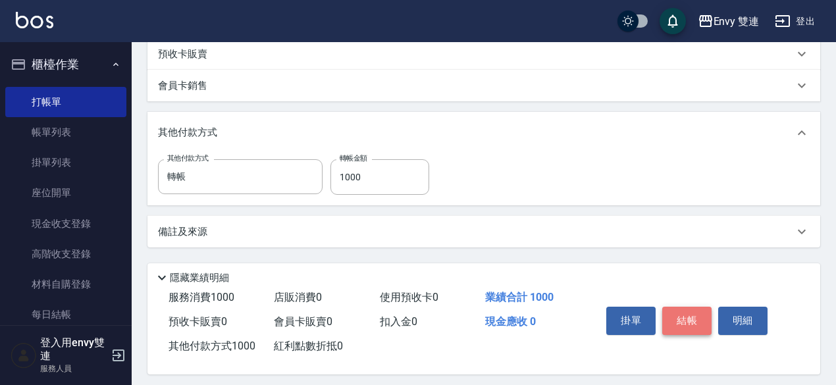
click at [690, 331] on button "結帳" at bounding box center [686, 321] width 49 height 28
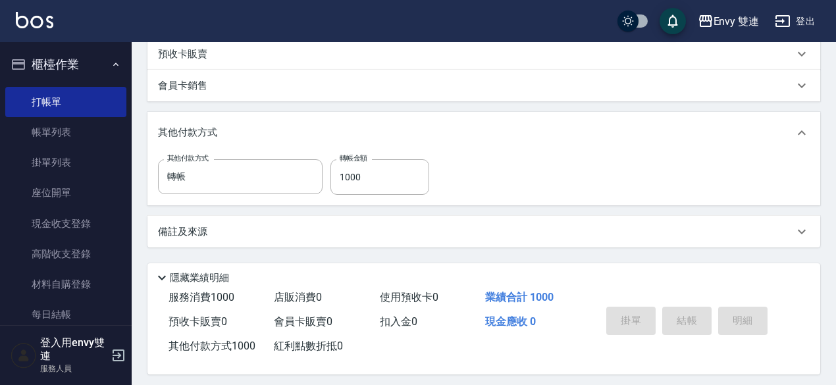
type input "2025/08/12 19:55"
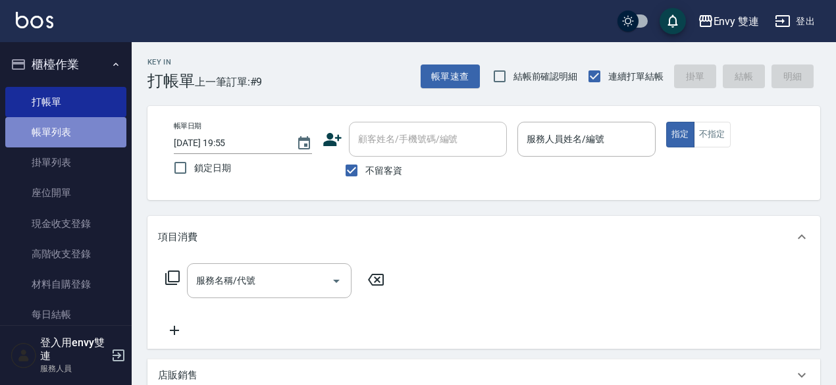
click at [109, 135] on link "帳單列表" at bounding box center [65, 132] width 121 height 30
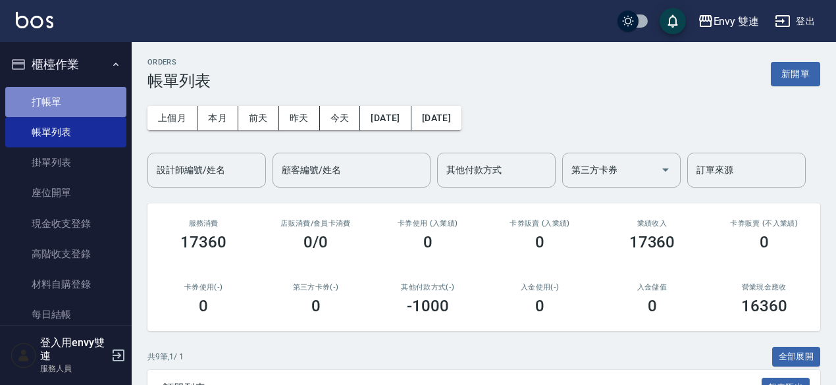
click at [66, 91] on link "打帳單" at bounding box center [65, 102] width 121 height 30
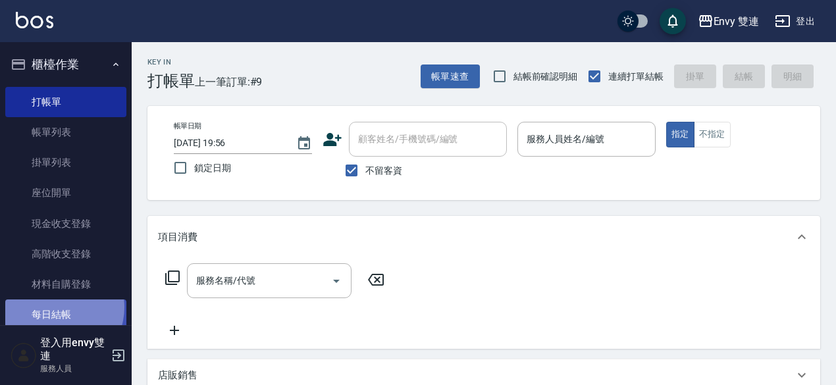
click at [57, 307] on link "每日結帳" at bounding box center [65, 314] width 121 height 30
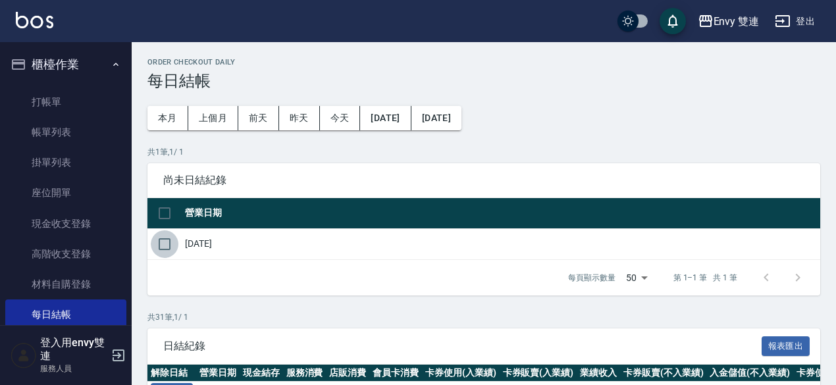
click at [160, 248] on input "checkbox" at bounding box center [165, 244] width 28 height 28
checkbox input "true"
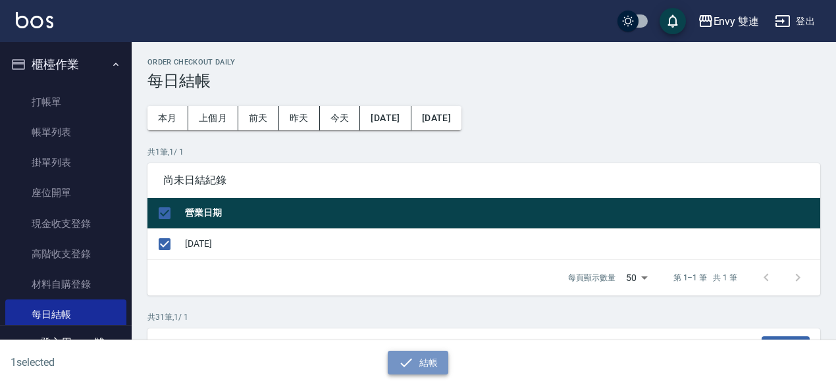
click at [420, 367] on button "結帳" at bounding box center [418, 363] width 61 height 24
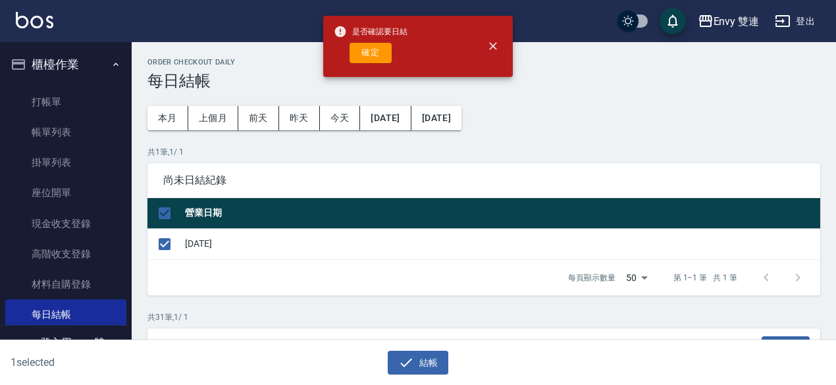
click at [375, 64] on div "是否確認要日結 確定" at bounding box center [371, 46] width 74 height 53
click at [374, 53] on button "確定" at bounding box center [371, 53] width 42 height 20
checkbox input "false"
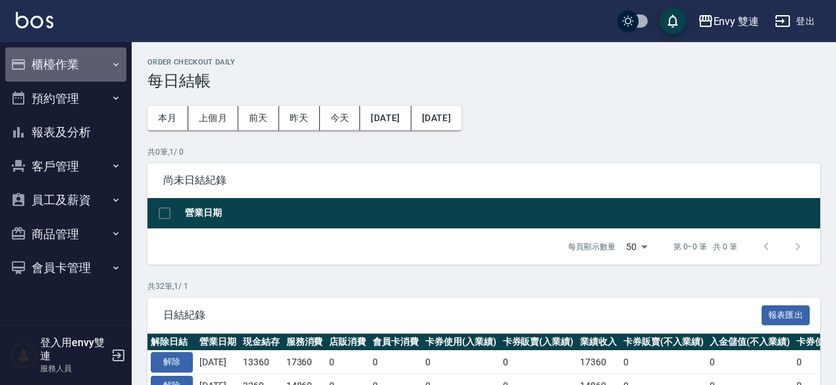
click at [68, 61] on button "櫃檯作業" at bounding box center [65, 64] width 121 height 34
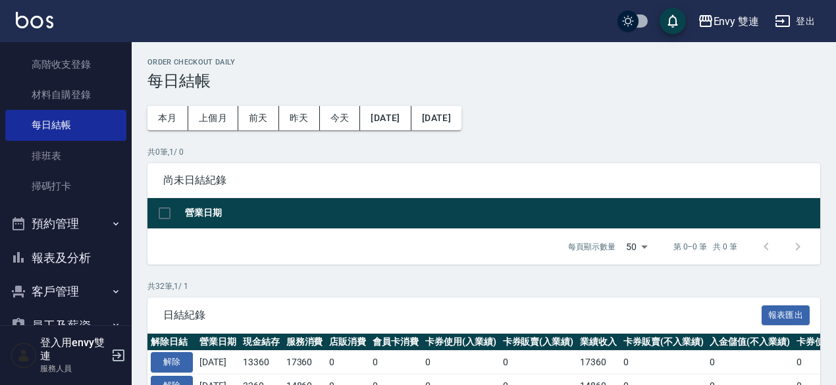
scroll to position [192, 0]
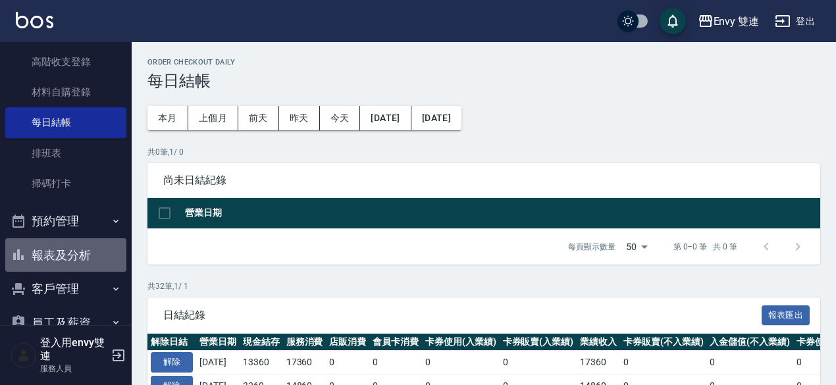
click at [72, 247] on button "報表及分析" at bounding box center [65, 255] width 121 height 34
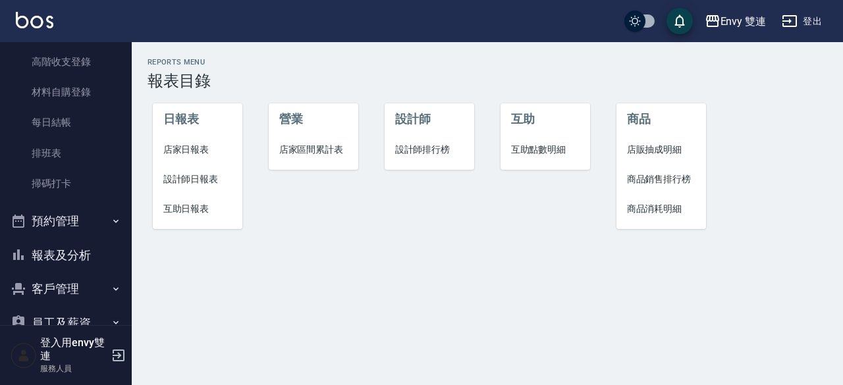
click at [192, 153] on span "店家日報表" at bounding box center [197, 150] width 69 height 14
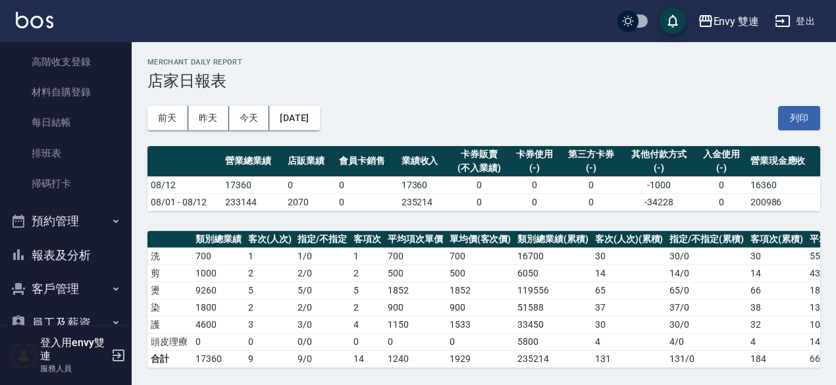
scroll to position [369, 0]
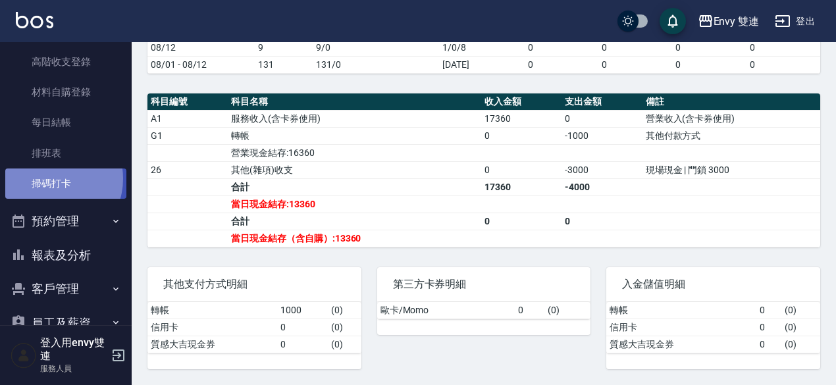
click at [51, 179] on link "掃碼打卡" at bounding box center [65, 184] width 121 height 30
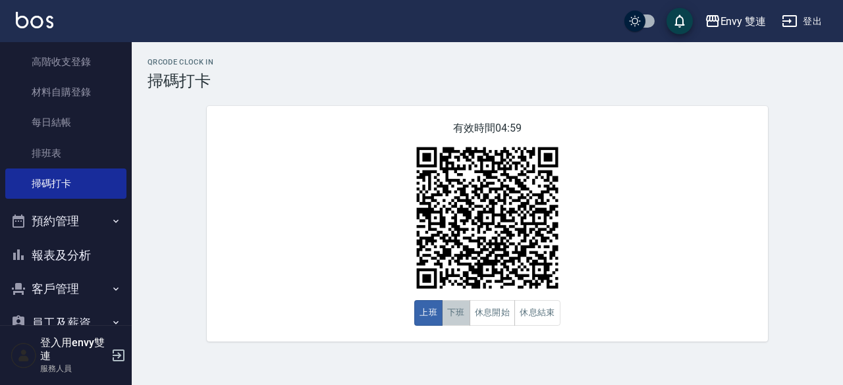
click at [455, 315] on button "下班" at bounding box center [456, 313] width 28 height 26
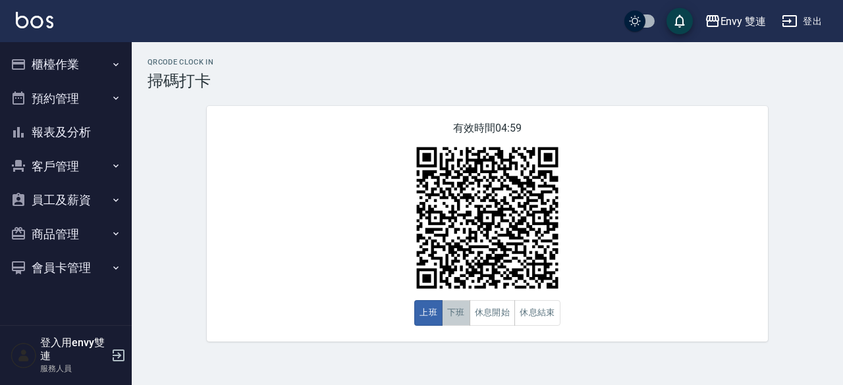
click at [459, 317] on button "下班" at bounding box center [456, 313] width 28 height 26
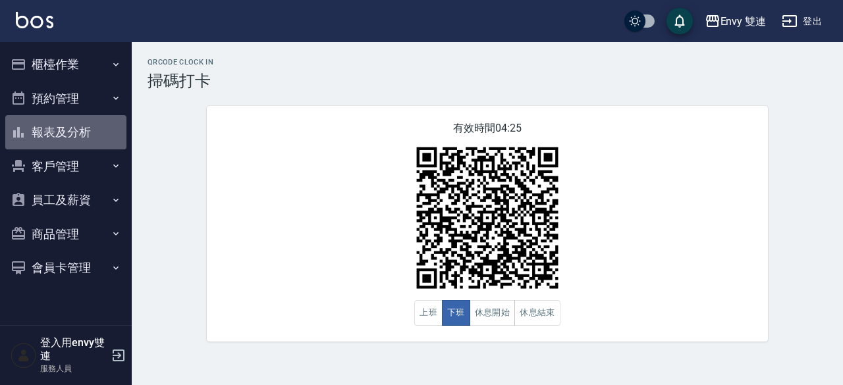
click at [78, 130] on button "報表及分析" at bounding box center [65, 132] width 121 height 34
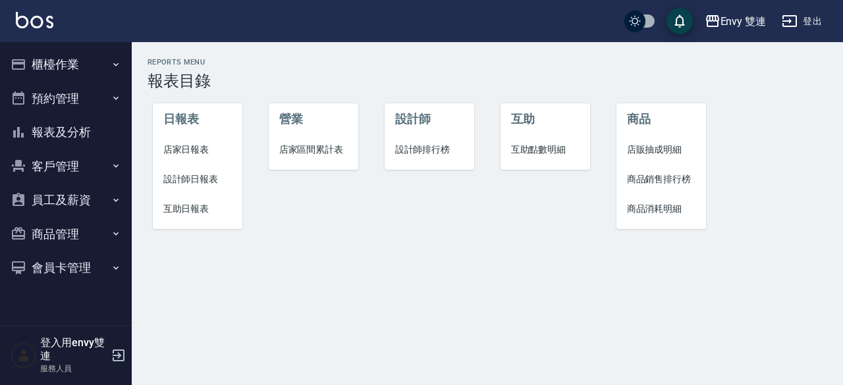
click at [219, 180] on span "設計師日報表" at bounding box center [197, 179] width 69 height 14
